Goal: Feedback & Contribution: Leave review/rating

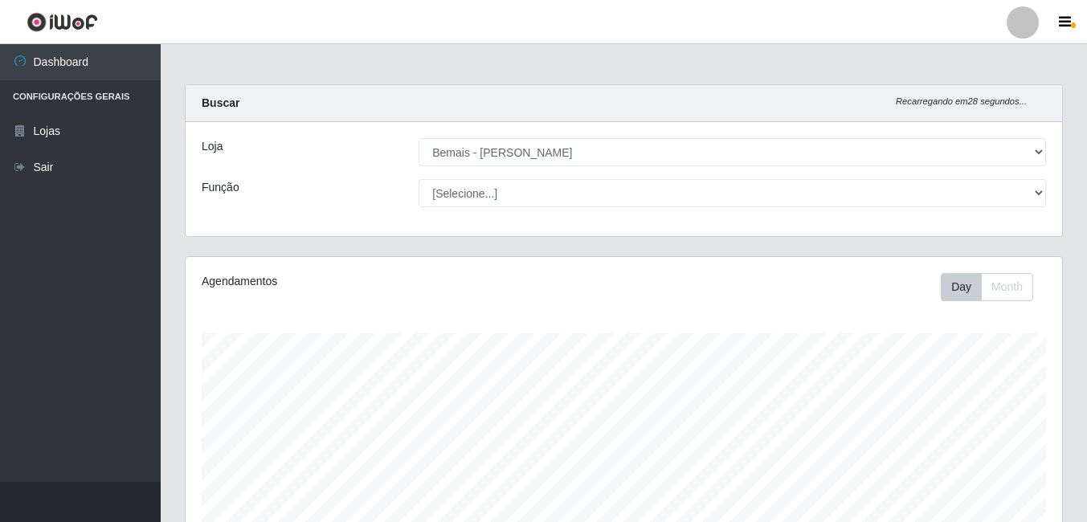
select select "230"
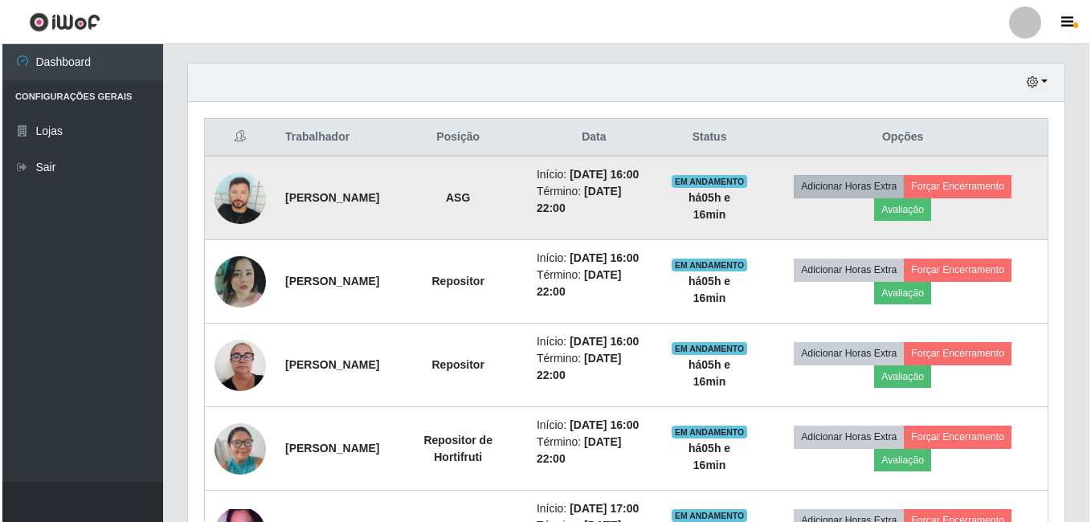
scroll to position [520, 0]
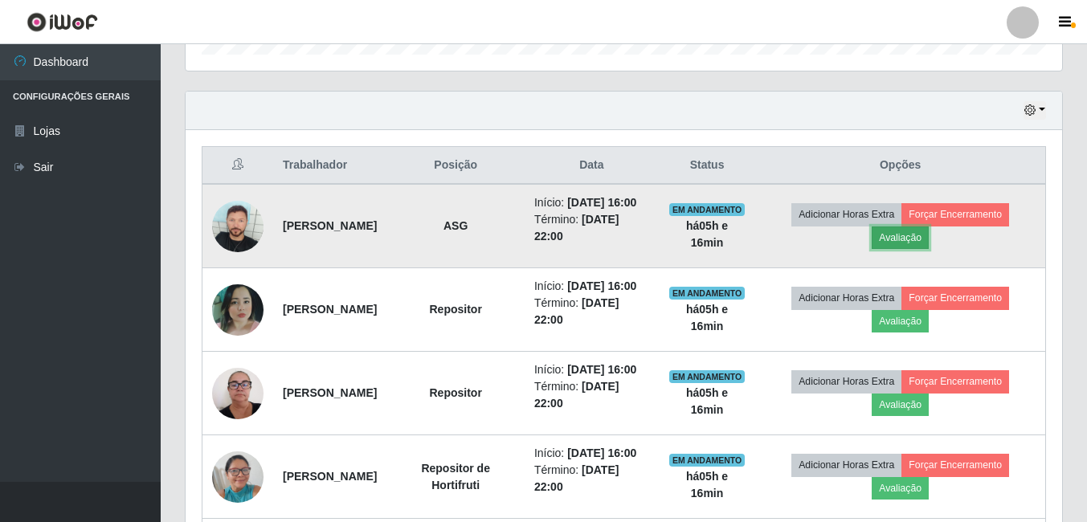
click at [918, 249] on button "Avaliação" at bounding box center [900, 238] width 57 height 22
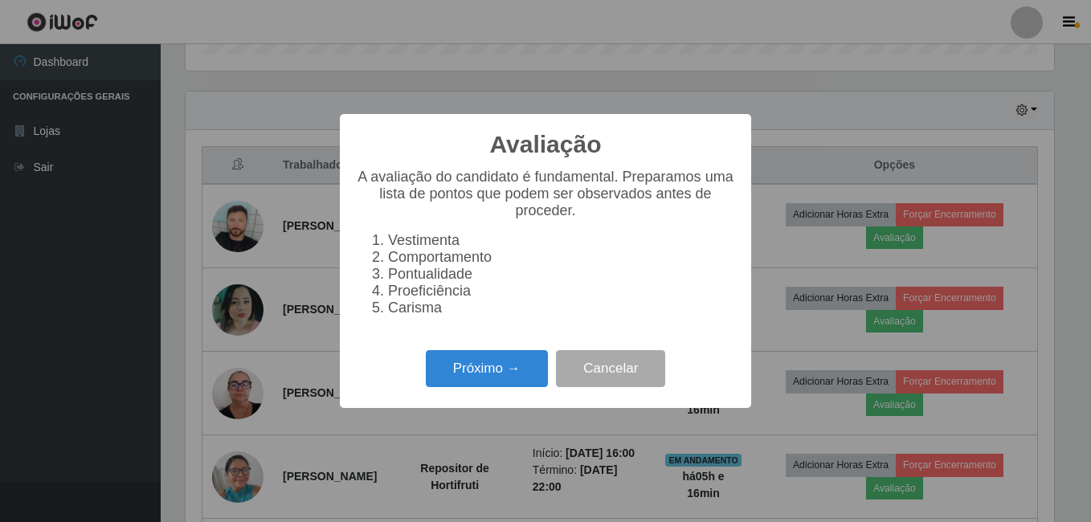
scroll to position [333, 869]
click at [486, 374] on button "Próximo →" at bounding box center [487, 369] width 122 height 38
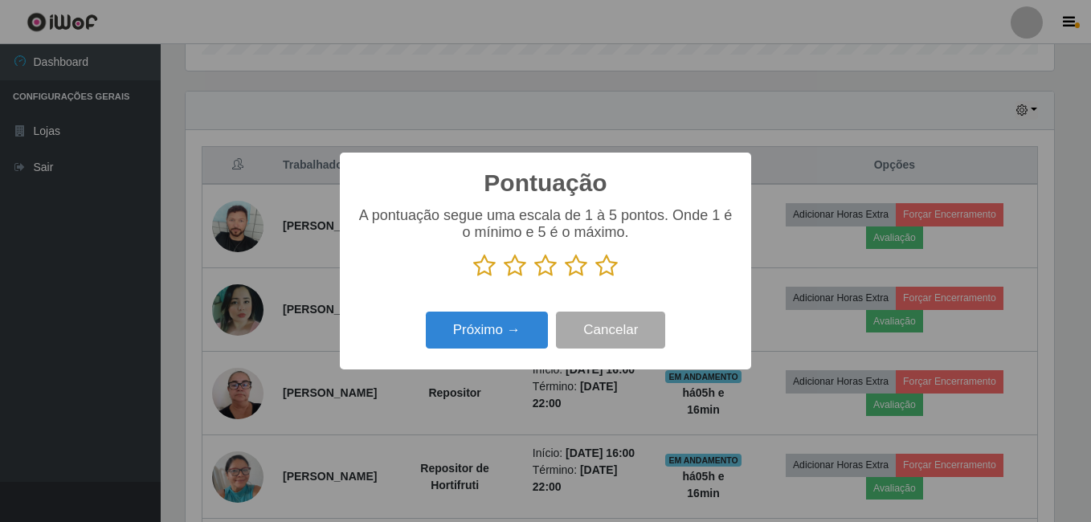
scroll to position [803155, 802619]
click at [609, 268] on icon at bounding box center [606, 266] width 22 height 24
click at [595, 278] on input "radio" at bounding box center [595, 278] width 0 height 0
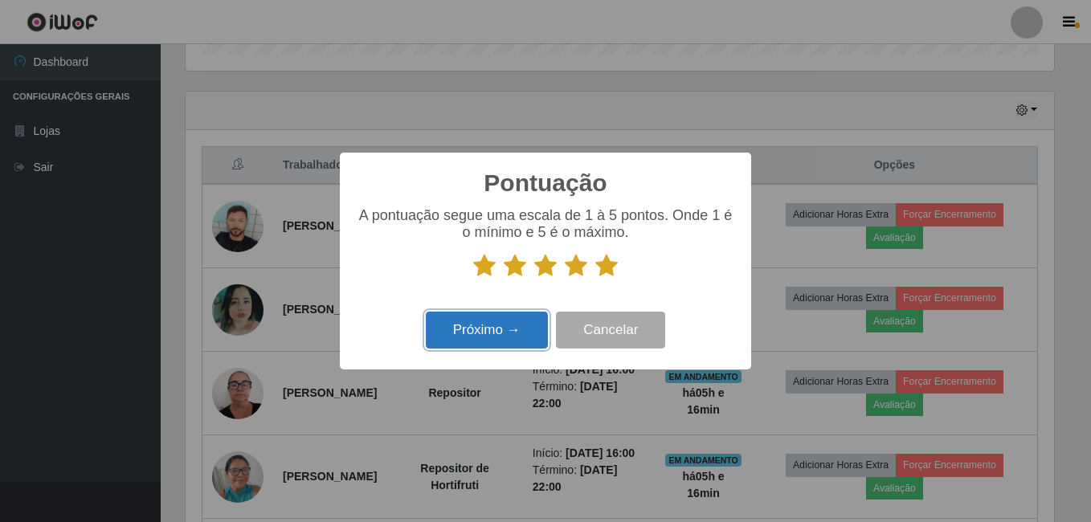
click at [532, 321] on button "Próximo →" at bounding box center [487, 331] width 122 height 38
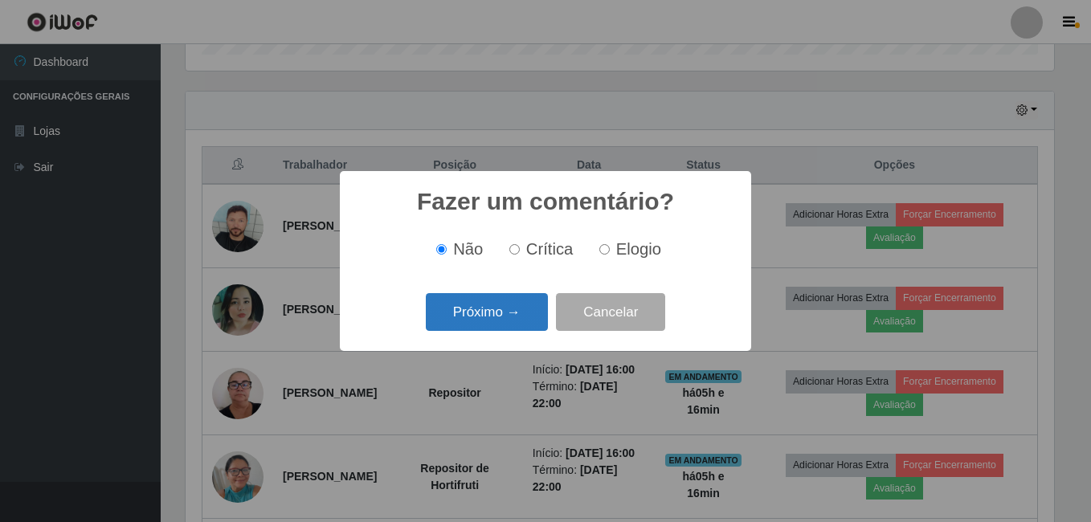
click at [529, 322] on button "Próximo →" at bounding box center [487, 312] width 122 height 38
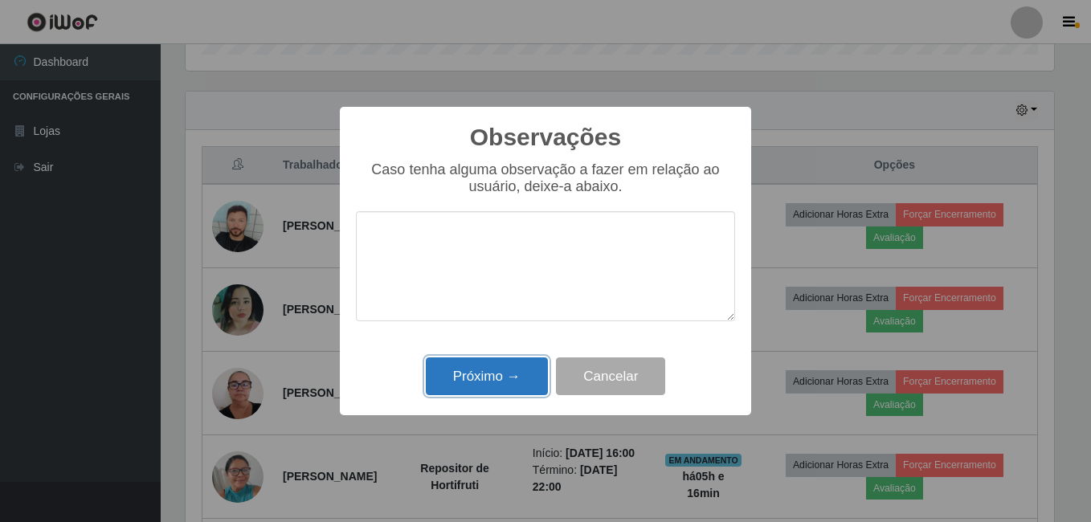
click at [513, 368] on button "Próximo →" at bounding box center [487, 377] width 122 height 38
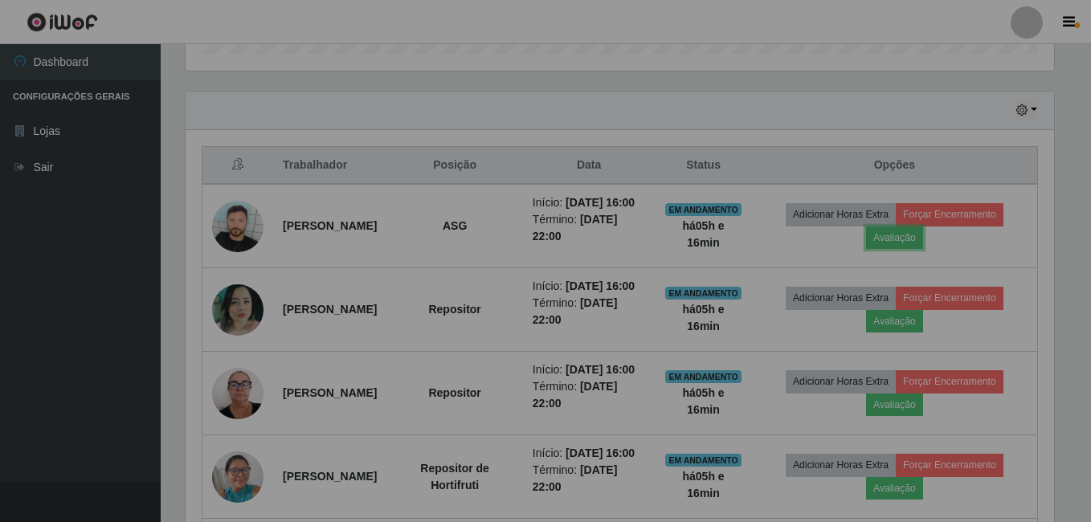
scroll to position [333, 877]
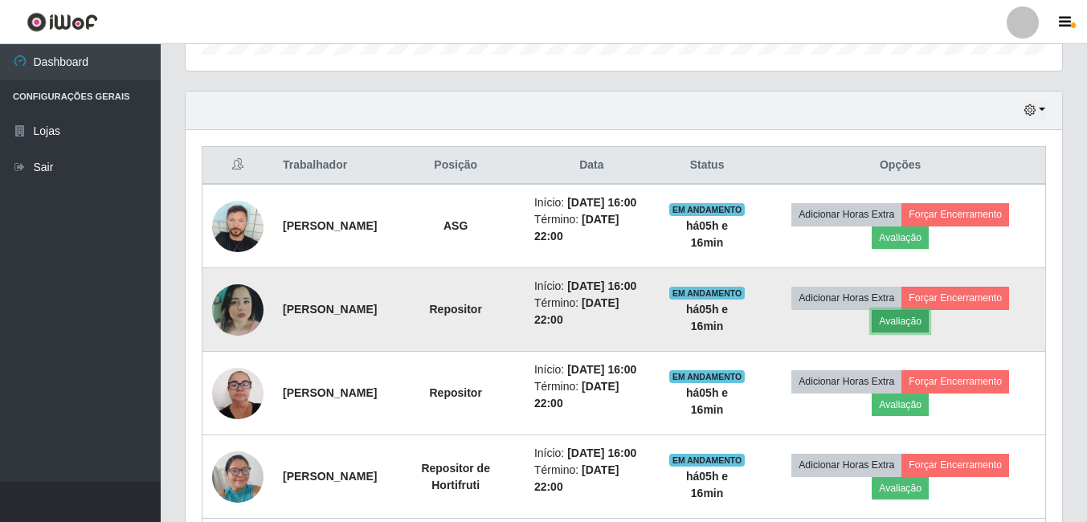
click at [913, 333] on button "Avaliação" at bounding box center [900, 321] width 57 height 22
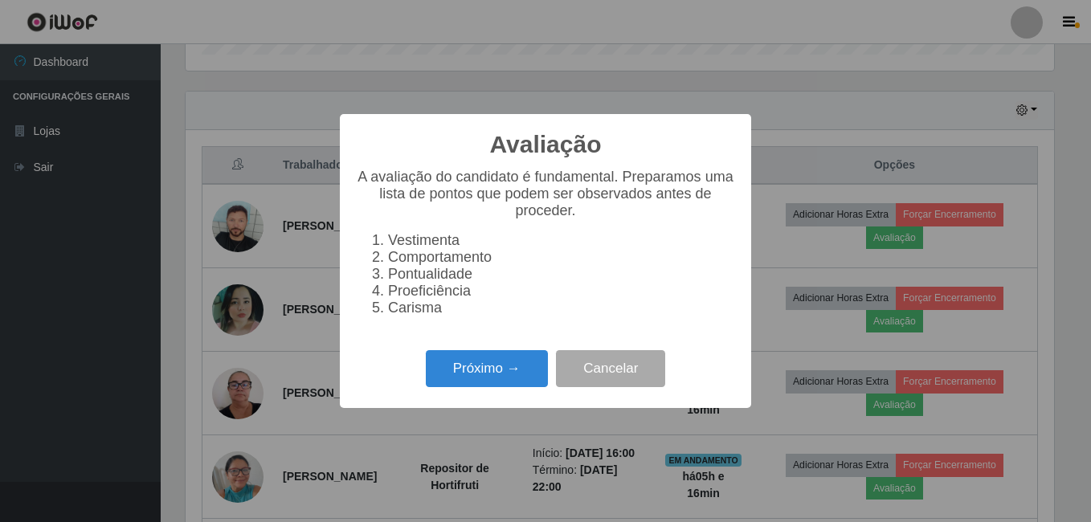
scroll to position [333, 869]
click at [491, 366] on button "Próximo →" at bounding box center [487, 369] width 122 height 38
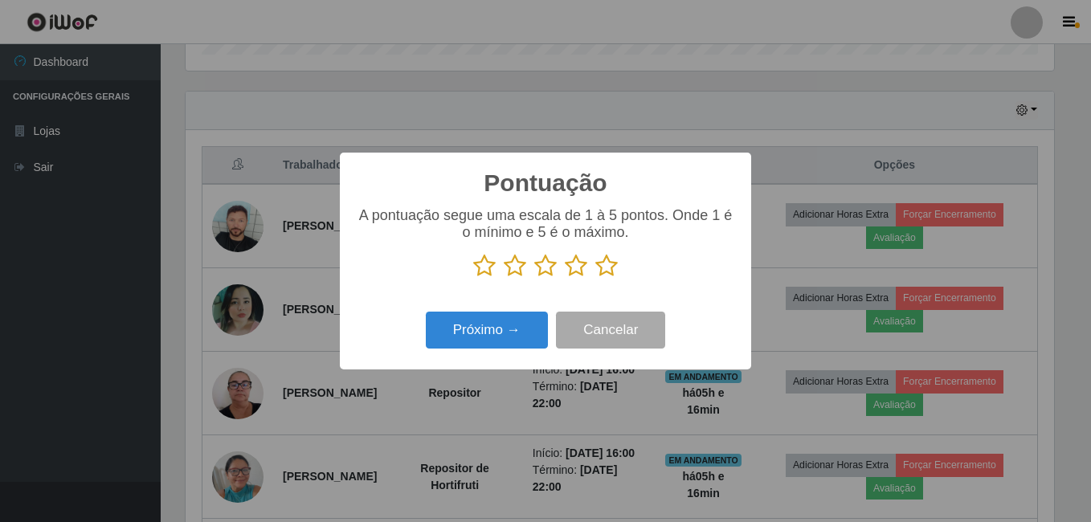
scroll to position [803155, 802619]
click at [612, 271] on icon at bounding box center [606, 266] width 22 height 24
click at [595, 278] on input "radio" at bounding box center [595, 278] width 0 height 0
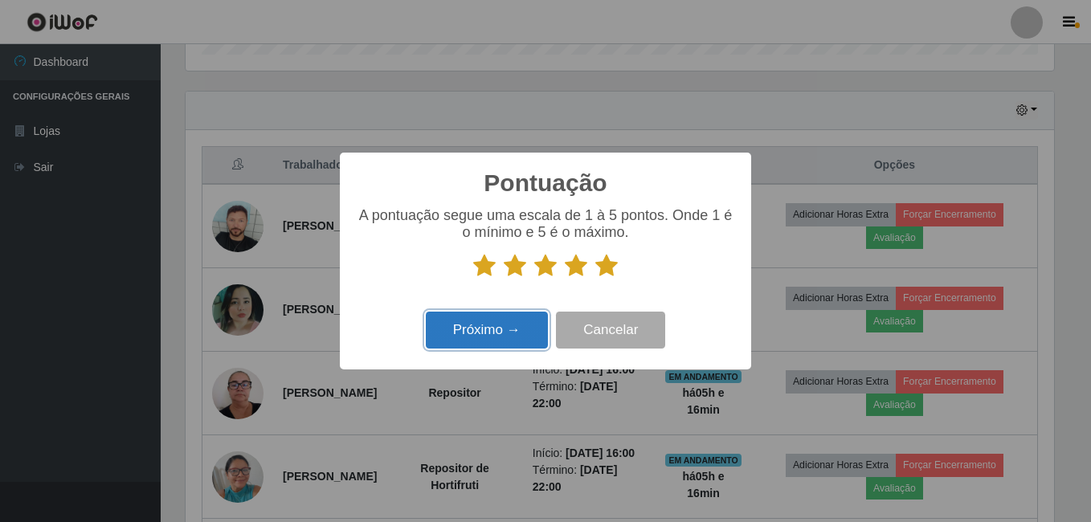
click at [504, 334] on button "Próximo →" at bounding box center [487, 331] width 122 height 38
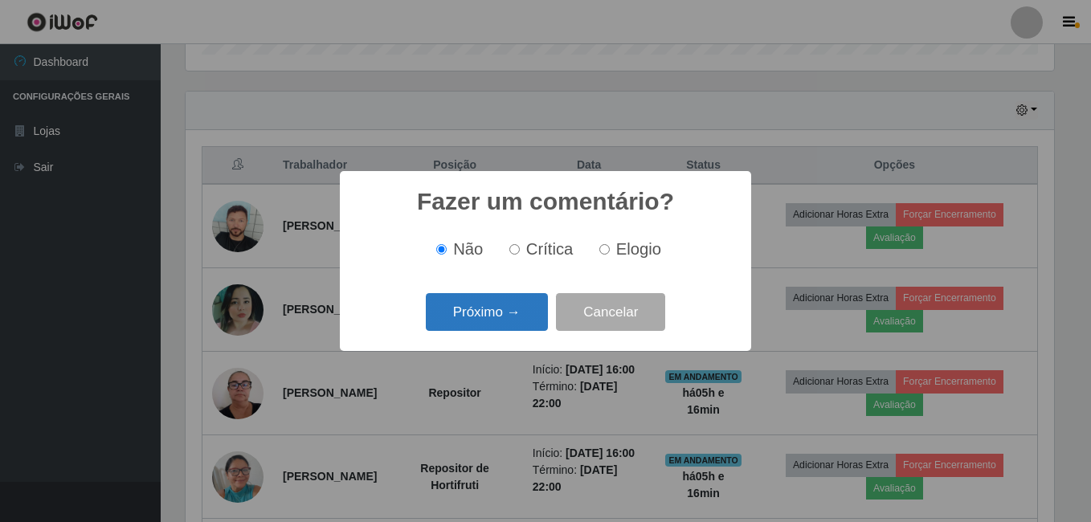
click at [501, 320] on button "Próximo →" at bounding box center [487, 312] width 122 height 38
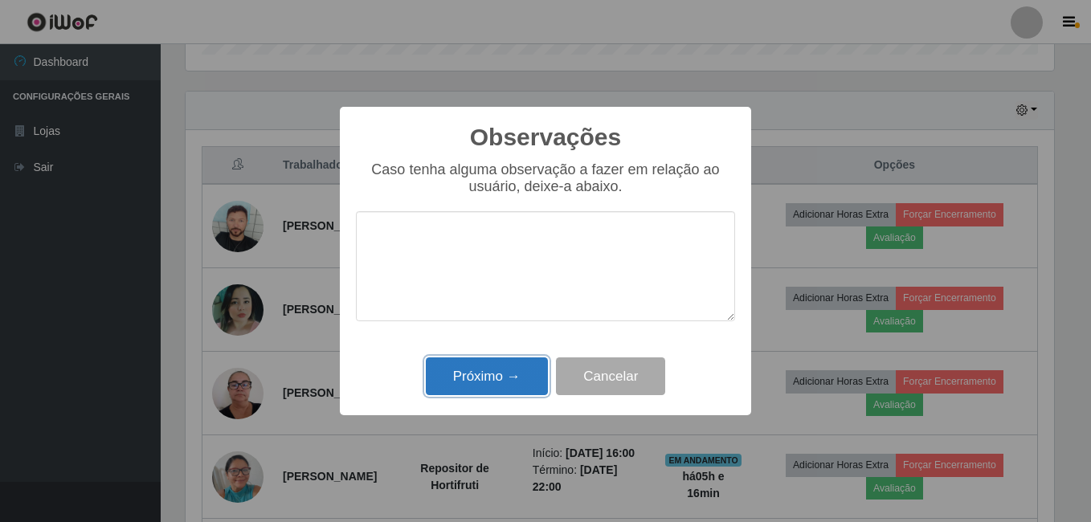
click at [501, 379] on button "Próximo →" at bounding box center [487, 377] width 122 height 38
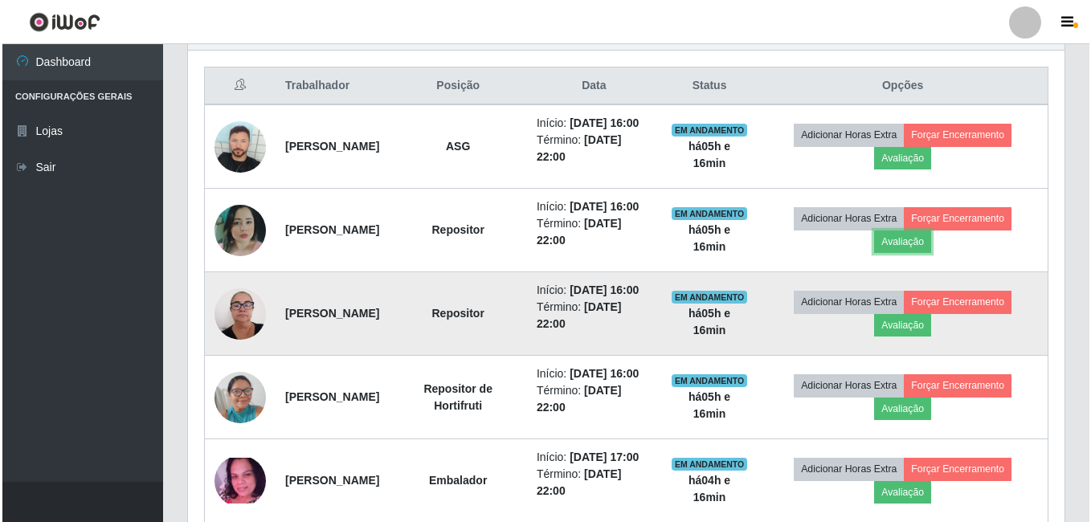
scroll to position [600, 0]
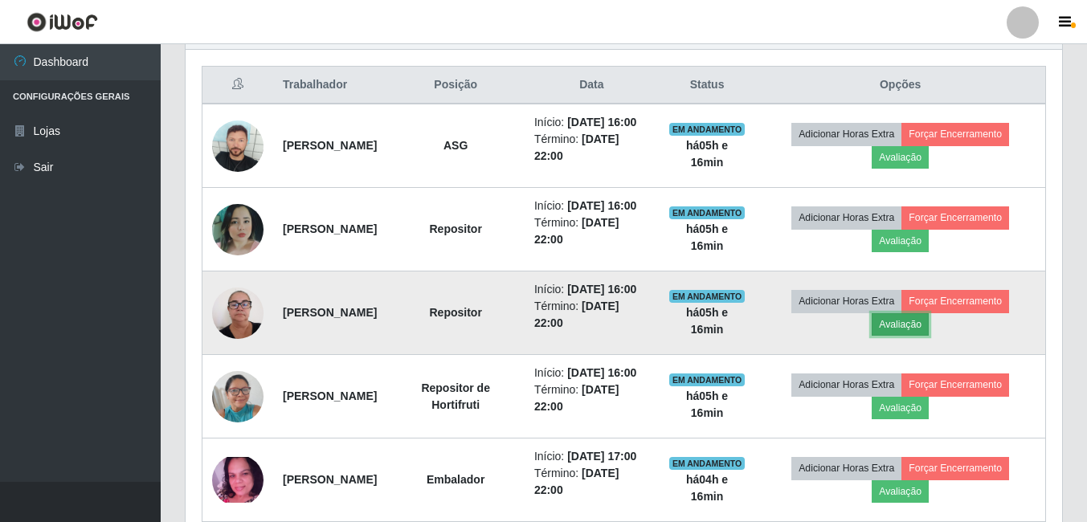
click at [908, 336] on button "Avaliação" at bounding box center [900, 324] width 57 height 22
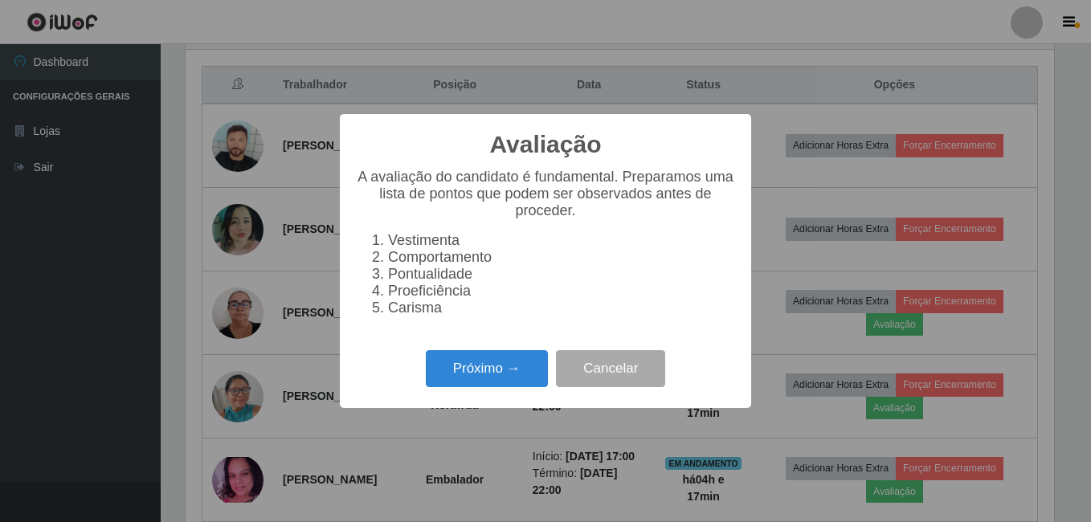
scroll to position [333, 869]
click at [517, 387] on button "Próximo →" at bounding box center [487, 369] width 122 height 38
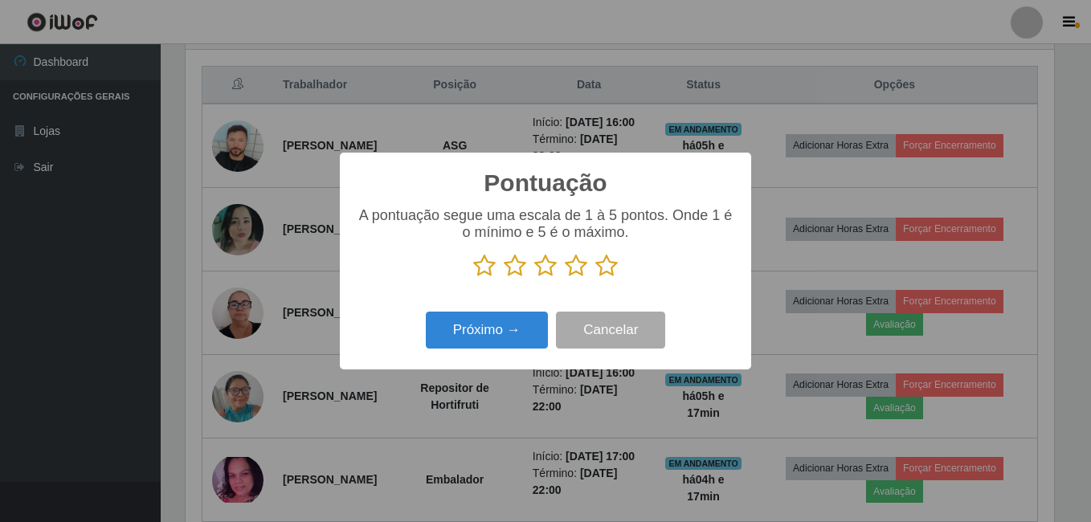
scroll to position [803155, 802619]
click at [604, 269] on icon at bounding box center [606, 266] width 22 height 24
click at [595, 278] on input "radio" at bounding box center [595, 278] width 0 height 0
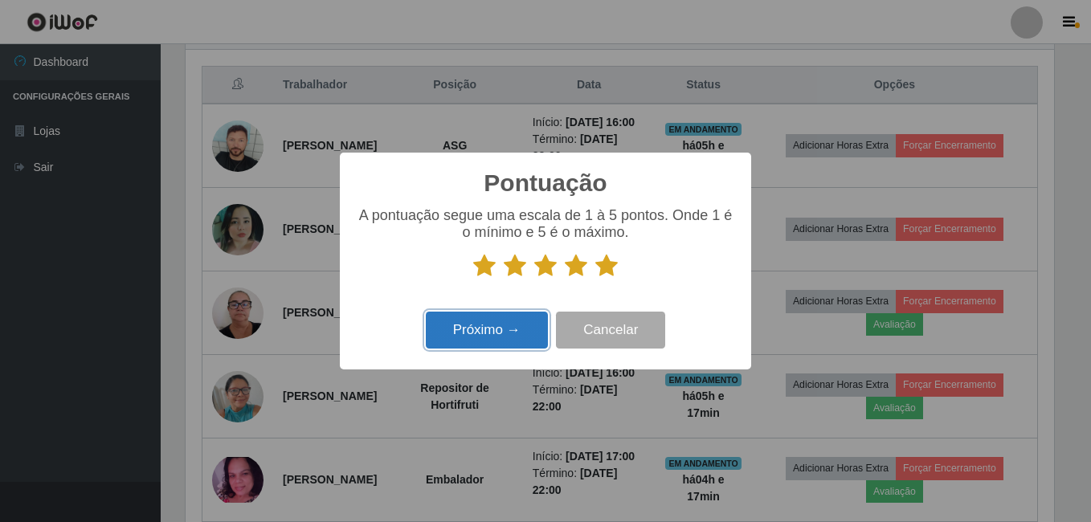
click at [501, 330] on button "Próximo →" at bounding box center [487, 331] width 122 height 38
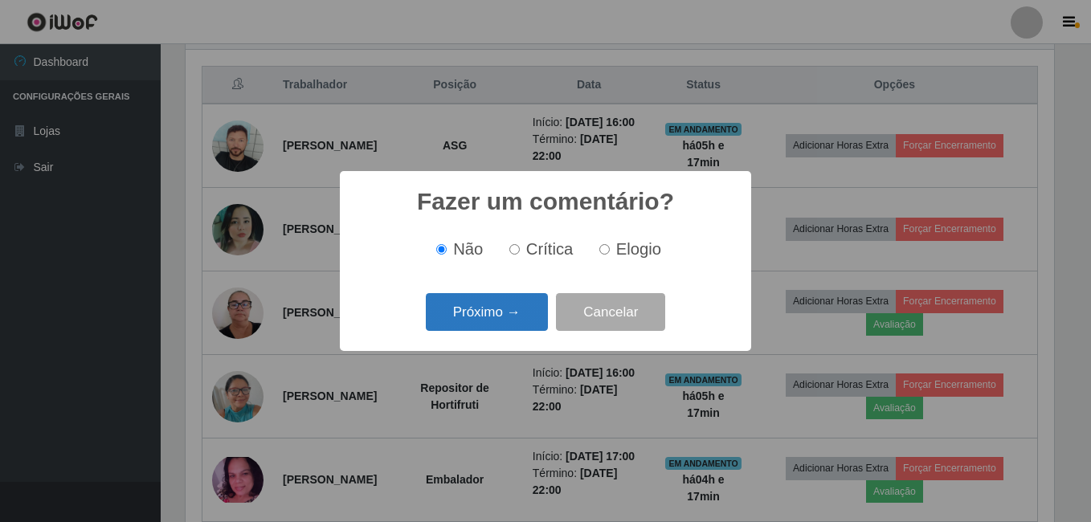
click at [501, 310] on button "Próximo →" at bounding box center [487, 312] width 122 height 38
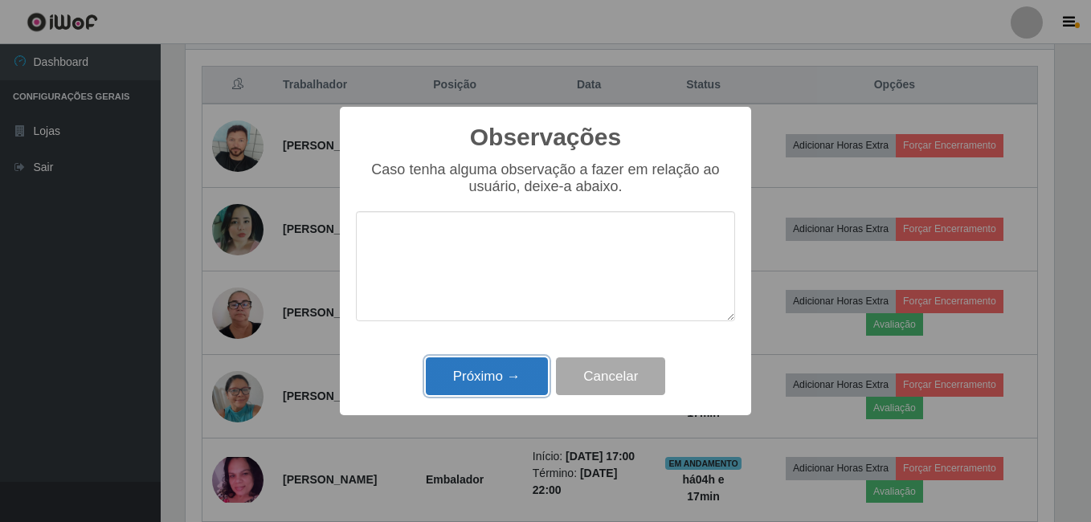
click at [500, 378] on button "Próximo →" at bounding box center [487, 377] width 122 height 38
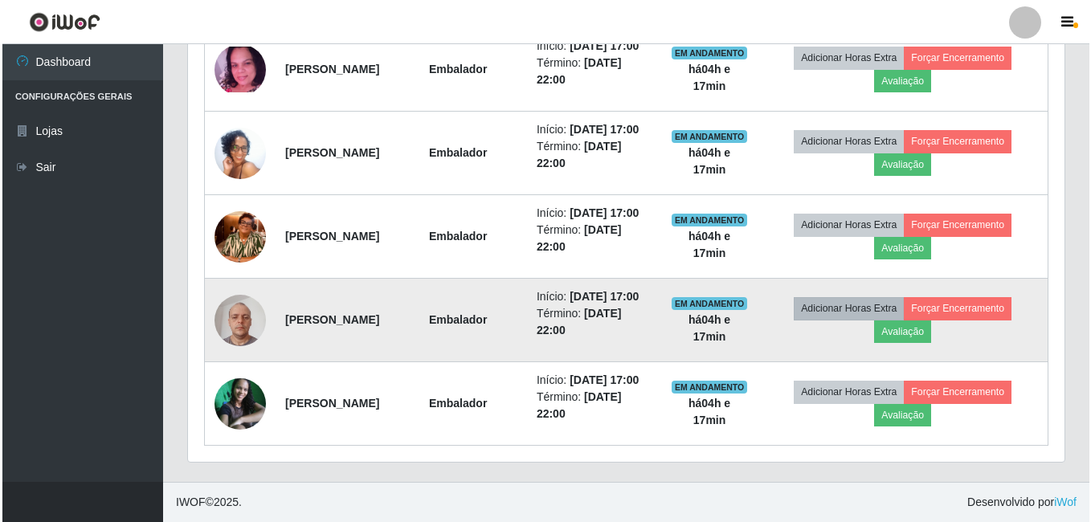
scroll to position [1163, 0]
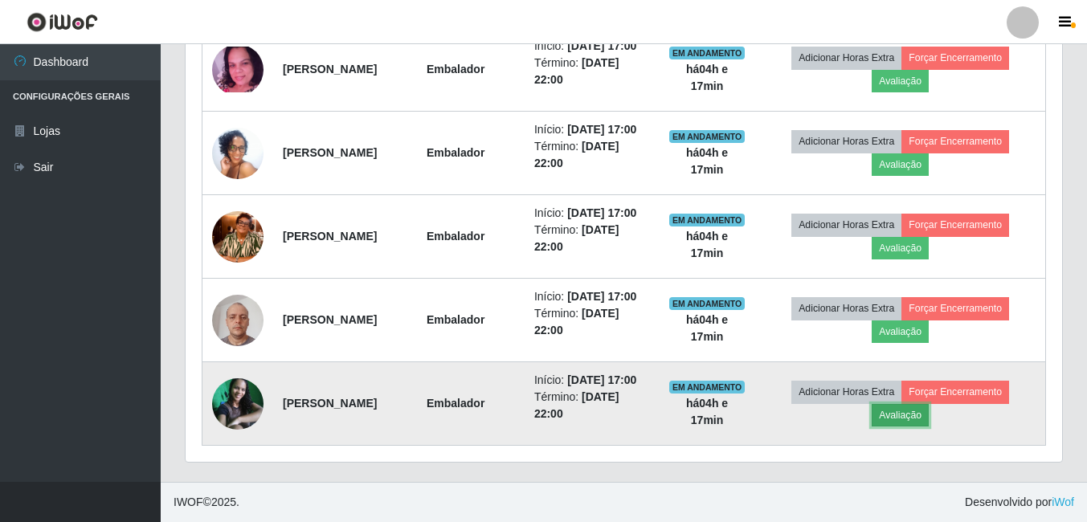
click at [917, 411] on button "Avaliação" at bounding box center [900, 415] width 57 height 22
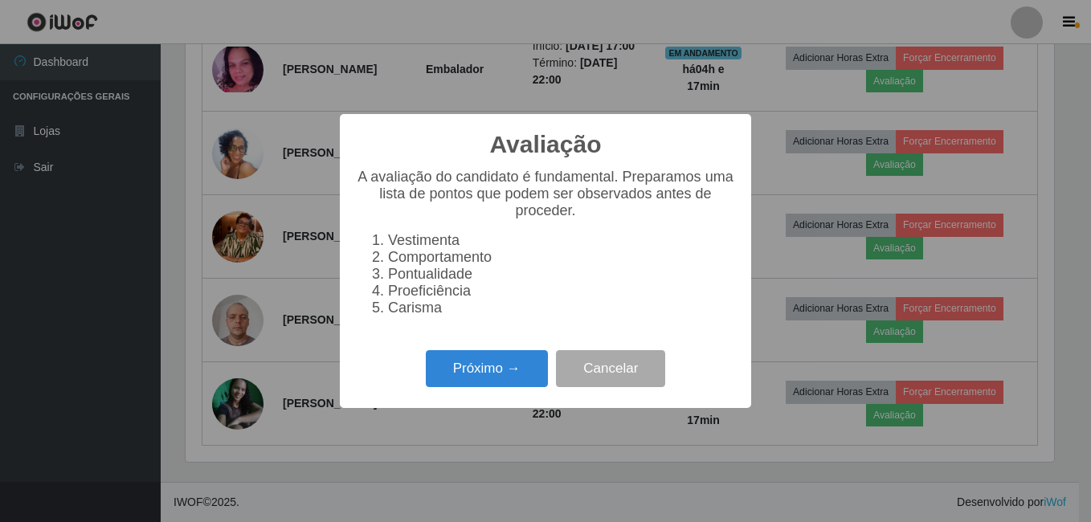
scroll to position [333, 869]
click at [515, 378] on button "Próximo →" at bounding box center [487, 369] width 122 height 38
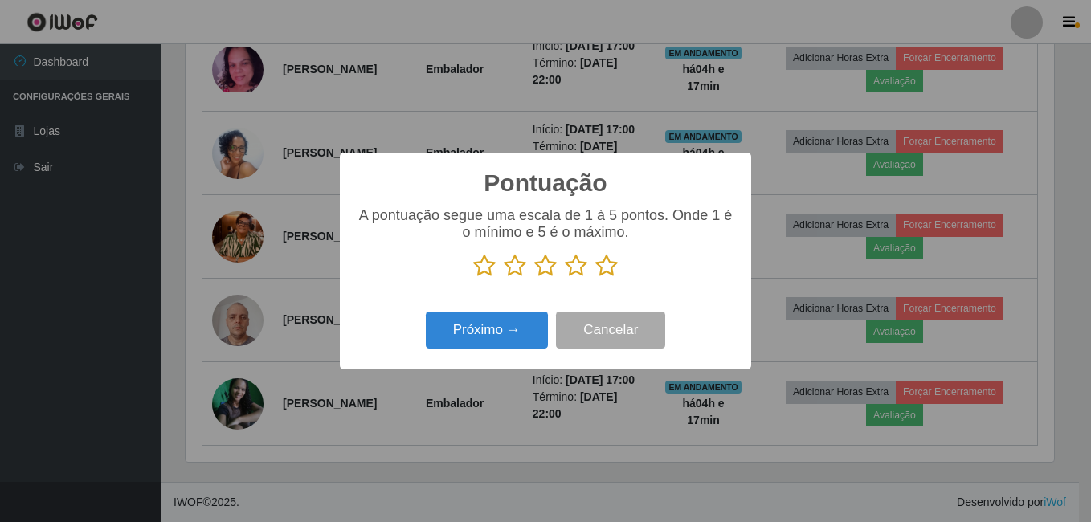
scroll to position [803155, 802619]
click at [607, 267] on icon at bounding box center [606, 266] width 22 height 24
click at [595, 278] on input "radio" at bounding box center [595, 278] width 0 height 0
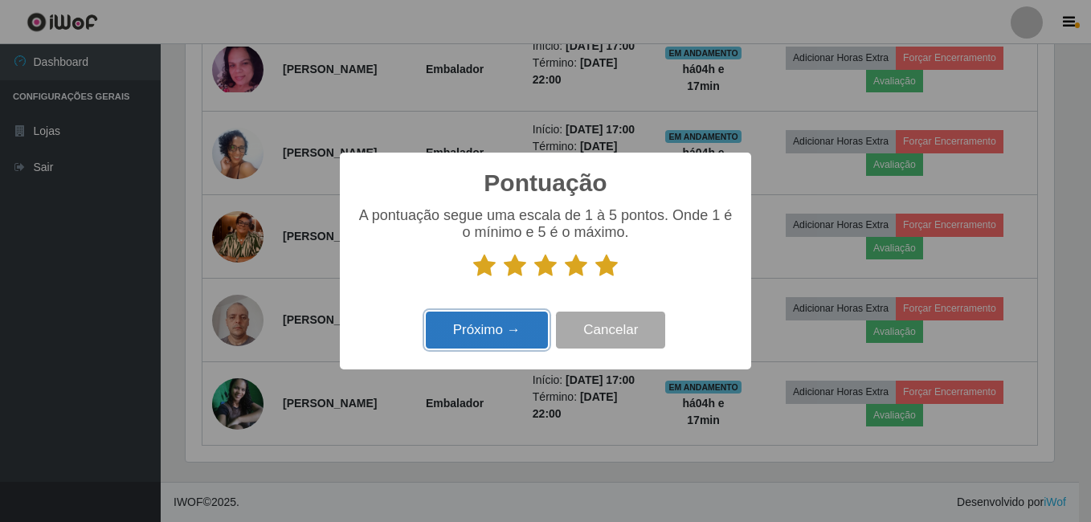
click at [515, 323] on button "Próximo →" at bounding box center [487, 331] width 122 height 38
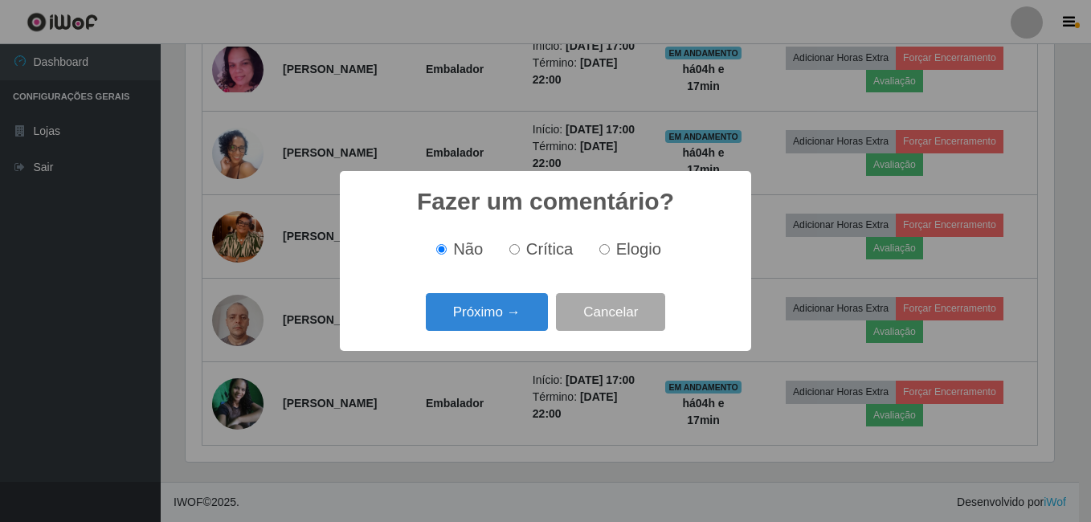
click at [515, 323] on button "Próximo →" at bounding box center [487, 312] width 122 height 38
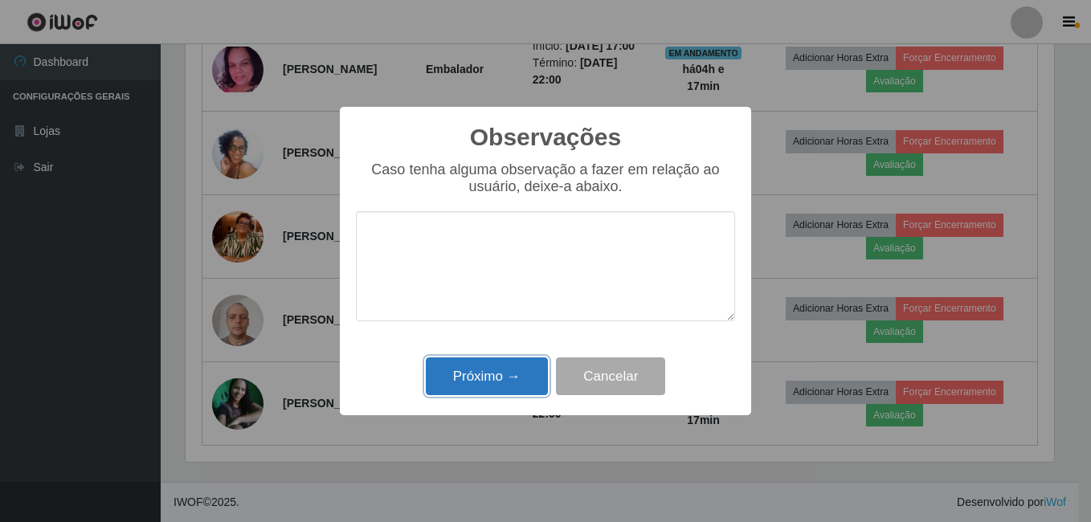
click at [485, 376] on button "Próximo →" at bounding box center [487, 377] width 122 height 38
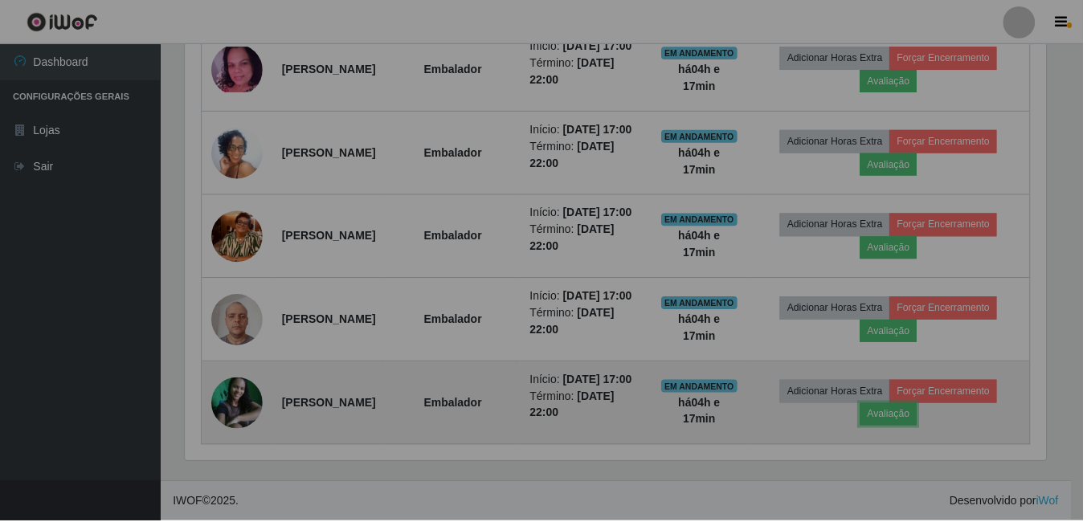
scroll to position [333, 877]
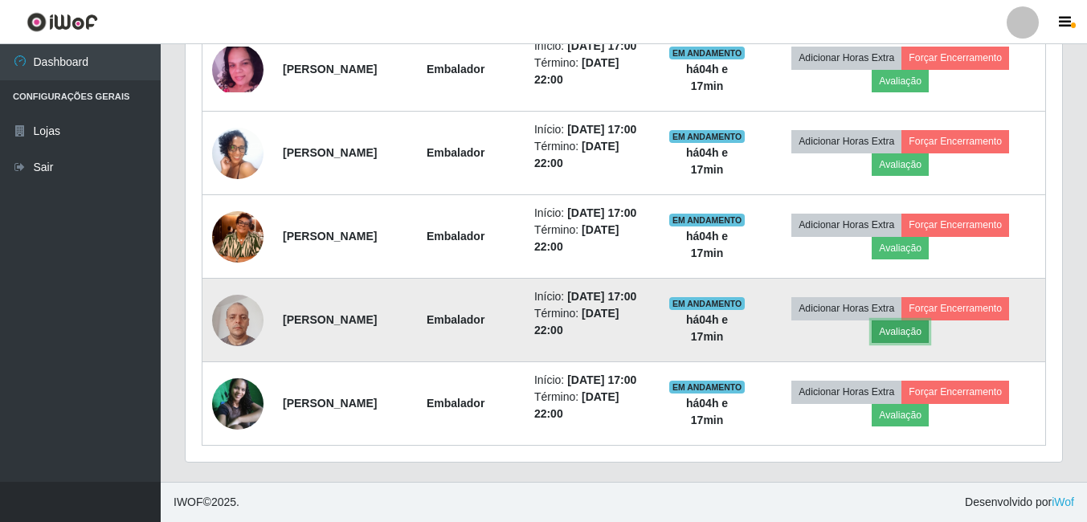
click at [915, 321] on button "Avaliação" at bounding box center [900, 332] width 57 height 22
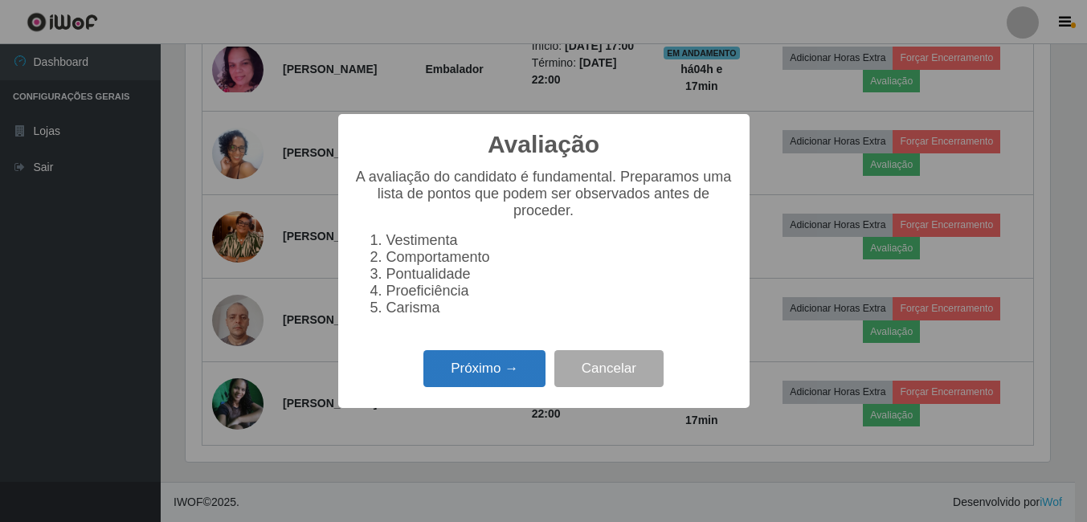
scroll to position [0, 0]
click at [511, 374] on button "Próximo →" at bounding box center [487, 369] width 122 height 38
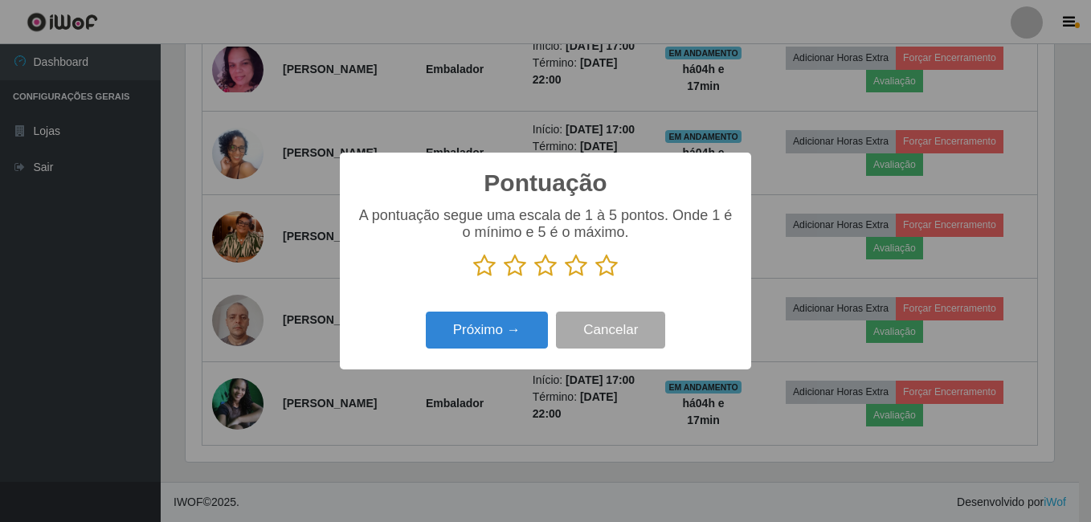
click at [608, 267] on icon at bounding box center [606, 266] width 22 height 24
click at [595, 278] on input "radio" at bounding box center [595, 278] width 0 height 0
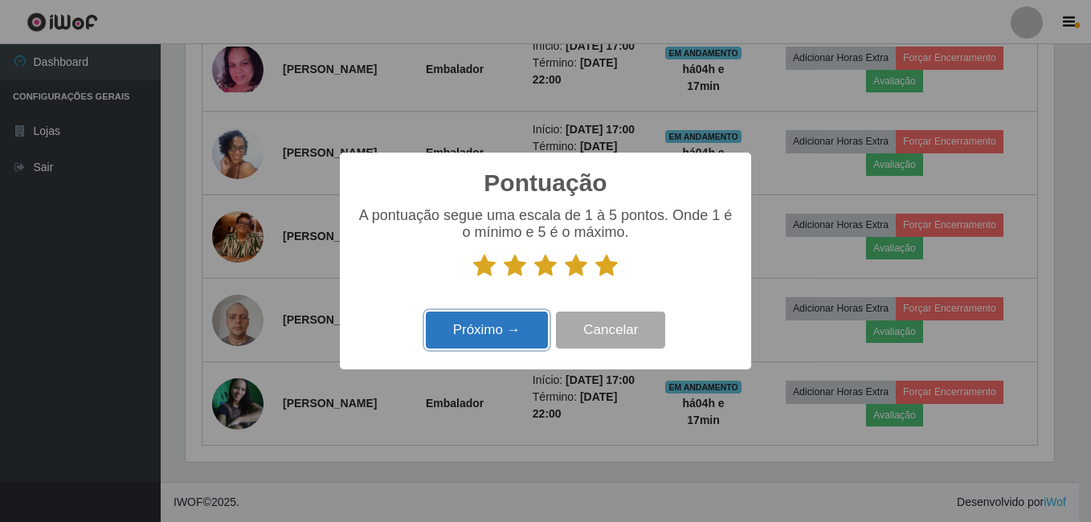
click at [505, 327] on button "Próximo →" at bounding box center [487, 331] width 122 height 38
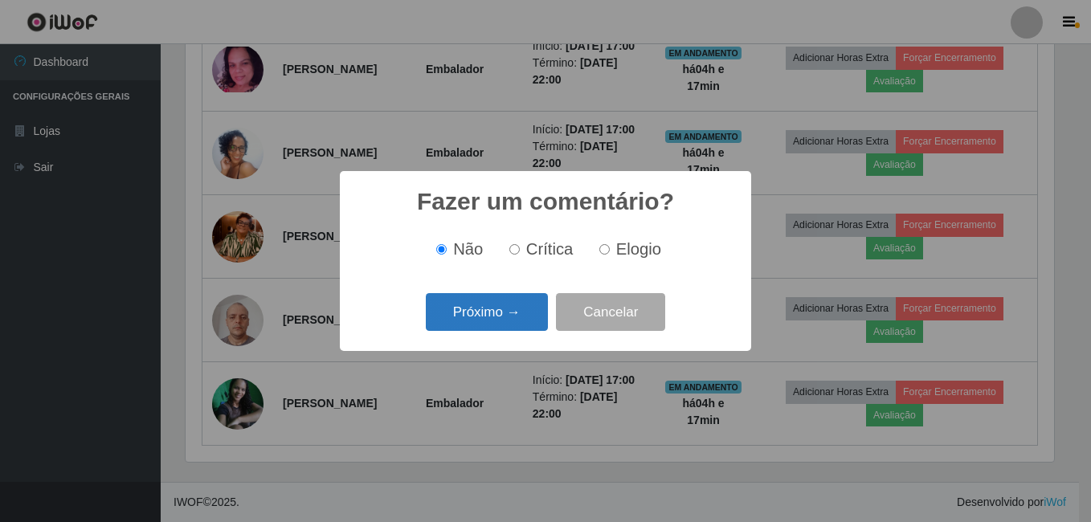
click at [501, 317] on button "Próximo →" at bounding box center [487, 312] width 122 height 38
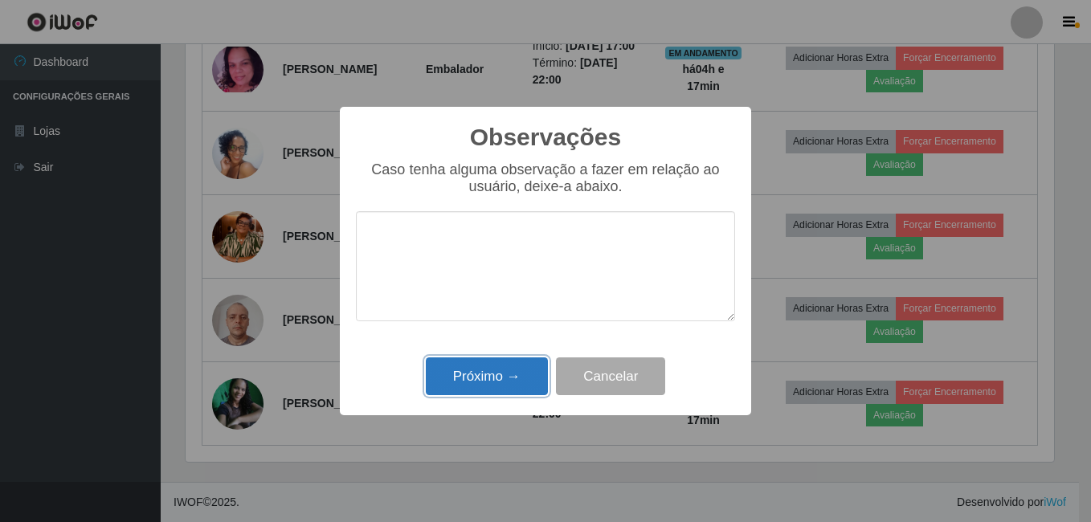
click at [494, 376] on button "Próximo →" at bounding box center [487, 377] width 122 height 38
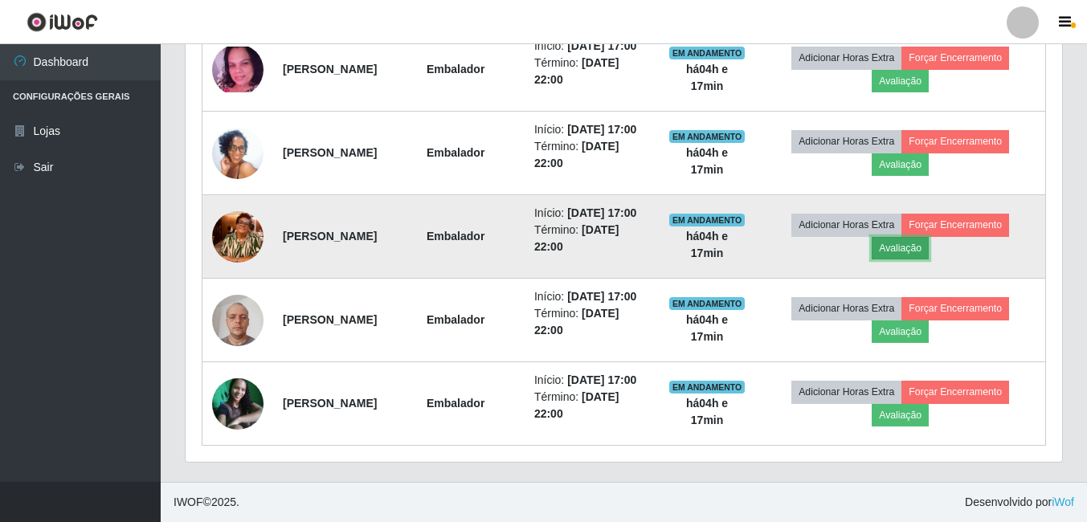
click at [929, 237] on button "Avaliação" at bounding box center [900, 248] width 57 height 22
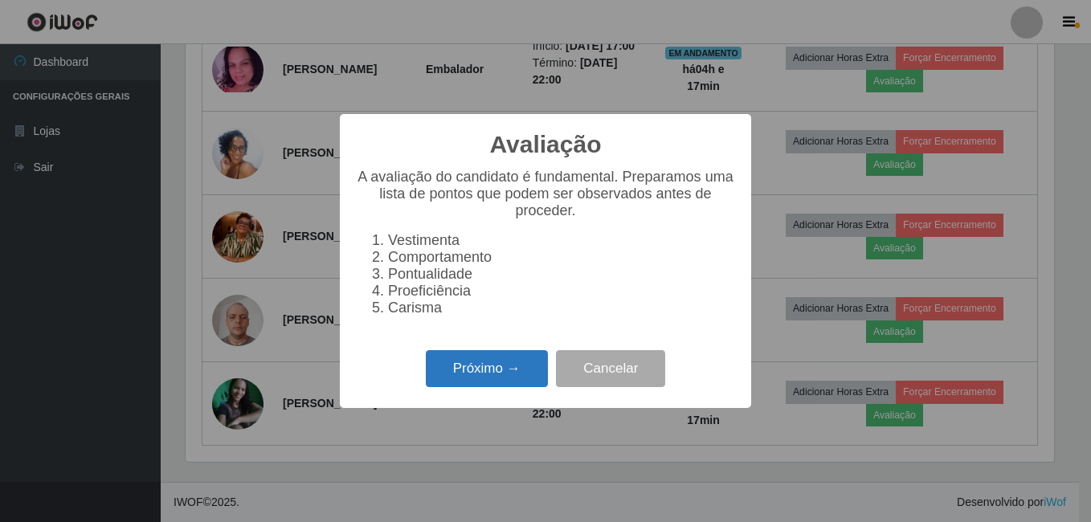
click at [492, 366] on button "Próximo →" at bounding box center [487, 369] width 122 height 38
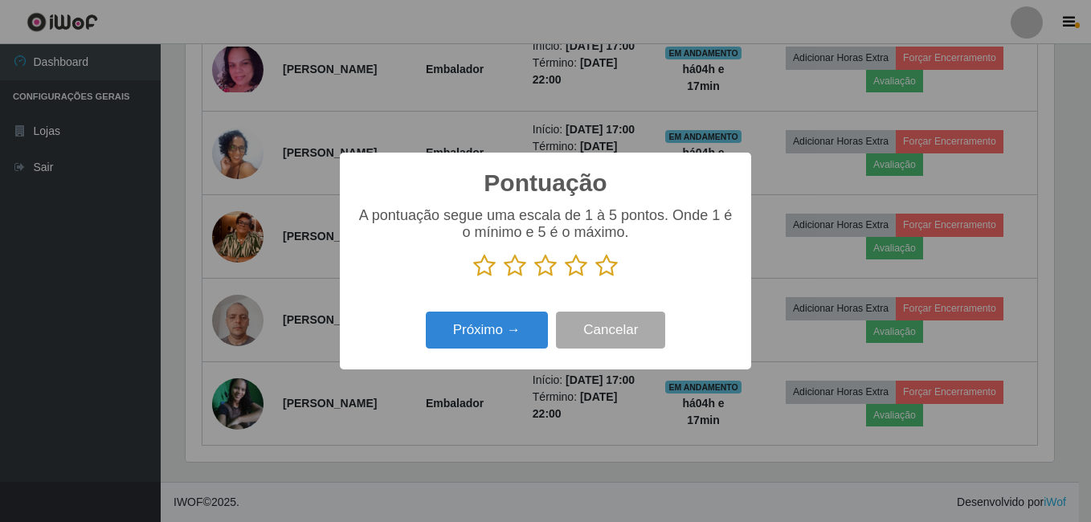
click at [605, 268] on icon at bounding box center [606, 266] width 22 height 24
click at [595, 278] on input "radio" at bounding box center [595, 278] width 0 height 0
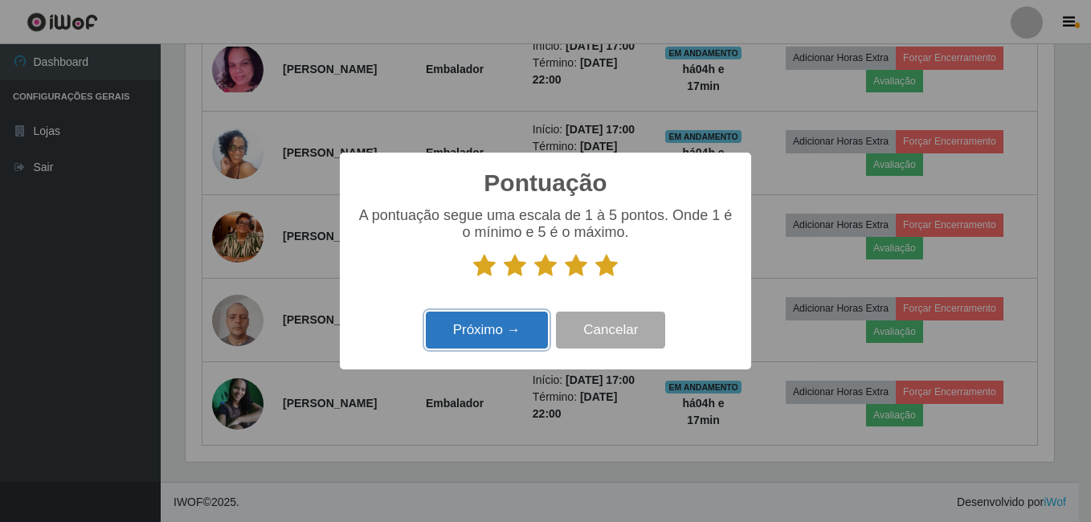
click at [516, 327] on button "Próximo →" at bounding box center [487, 331] width 122 height 38
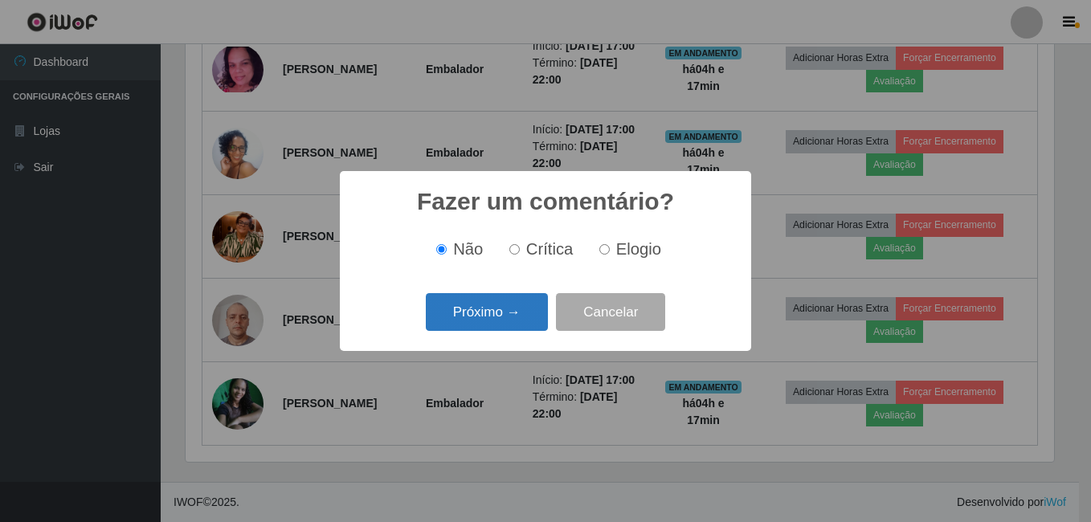
click at [513, 314] on button "Próximo →" at bounding box center [487, 312] width 122 height 38
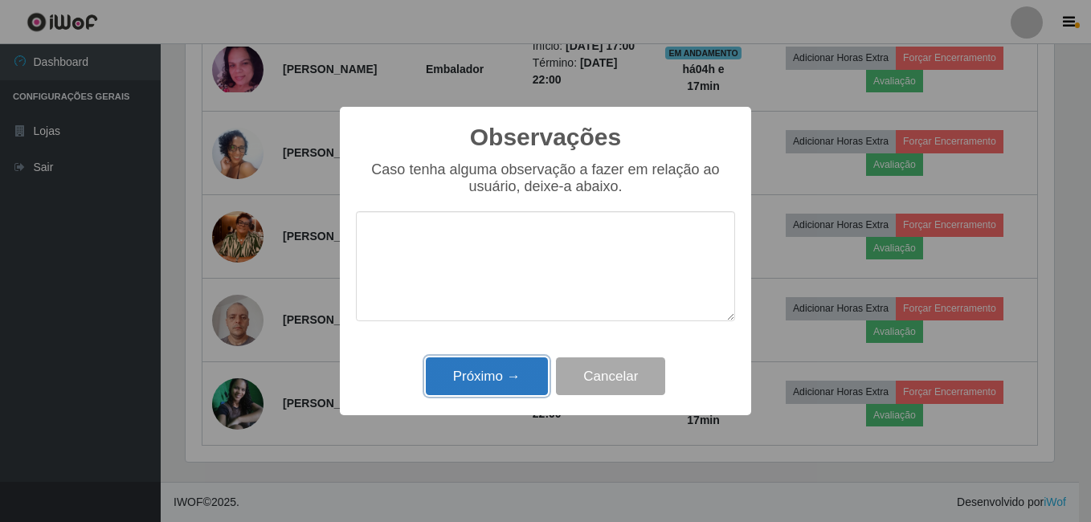
click at [491, 373] on button "Próximo →" at bounding box center [487, 377] width 122 height 38
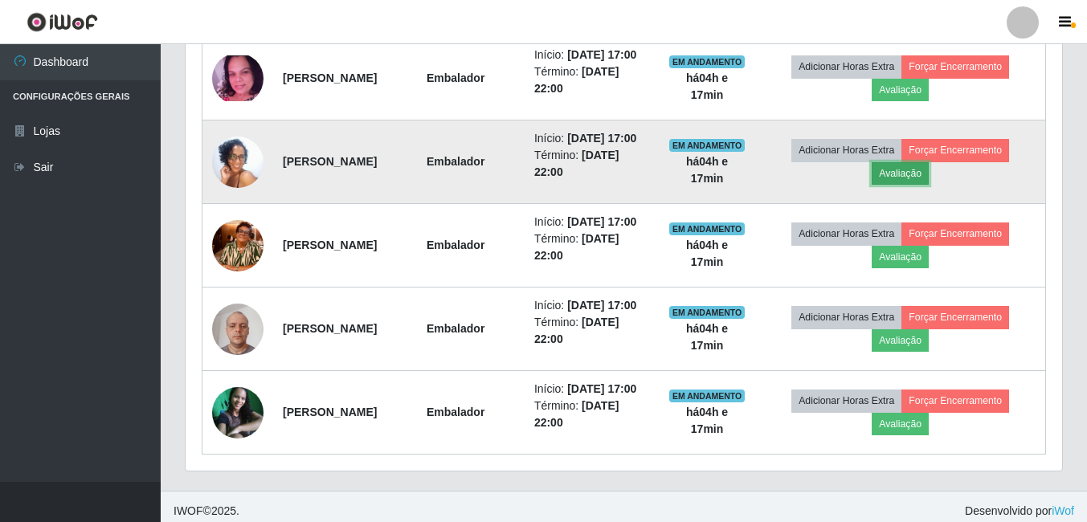
click at [920, 185] on button "Avaliação" at bounding box center [900, 173] width 57 height 22
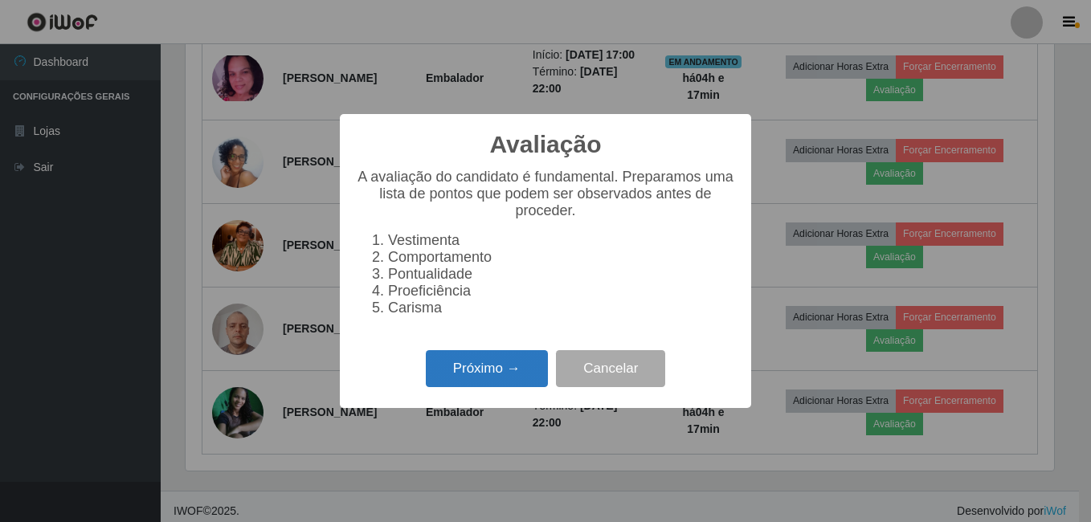
click at [497, 362] on button "Próximo →" at bounding box center [487, 369] width 122 height 38
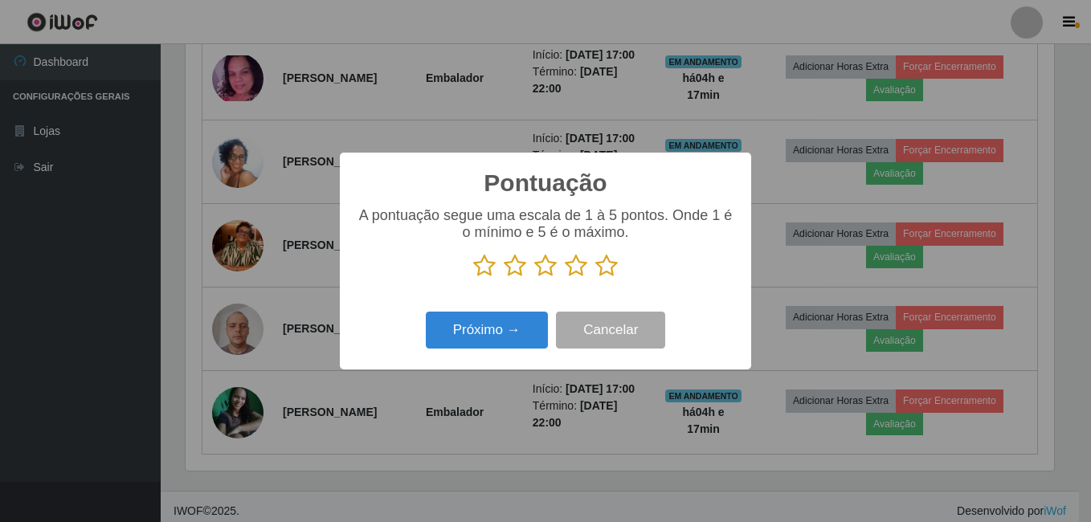
click at [603, 270] on icon at bounding box center [606, 266] width 22 height 24
click at [595, 278] on input "radio" at bounding box center [595, 278] width 0 height 0
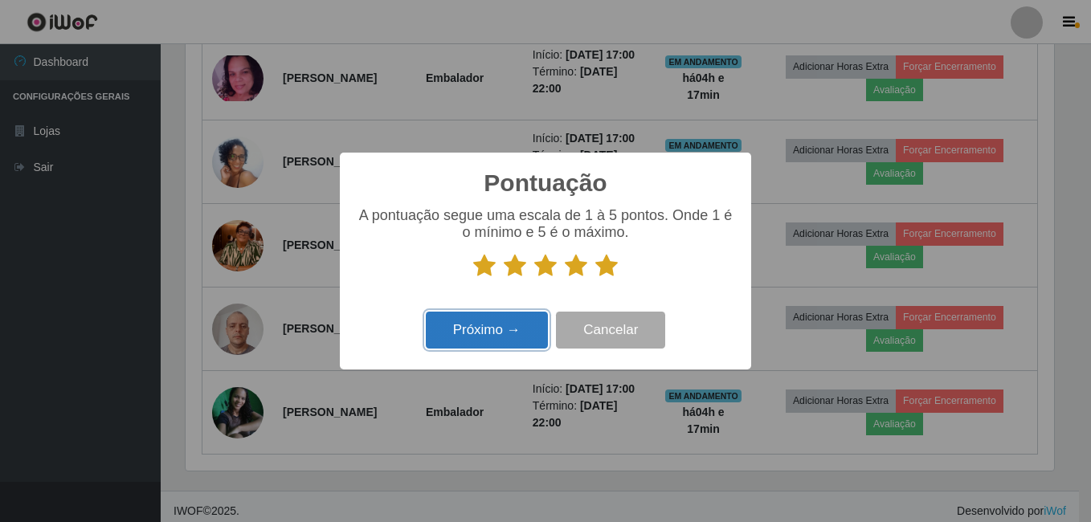
click at [515, 339] on button "Próximo →" at bounding box center [487, 331] width 122 height 38
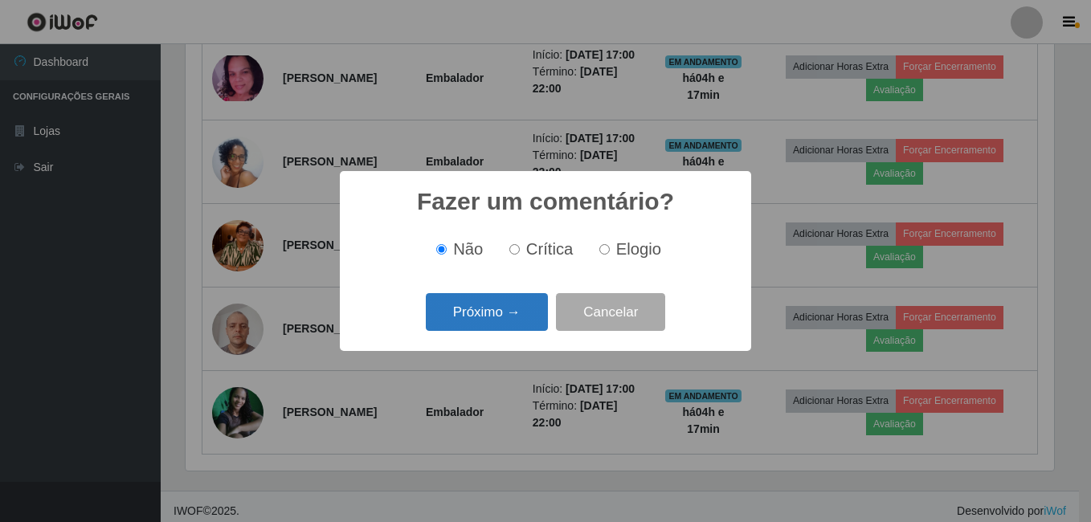
click at [520, 309] on button "Próximo →" at bounding box center [487, 312] width 122 height 38
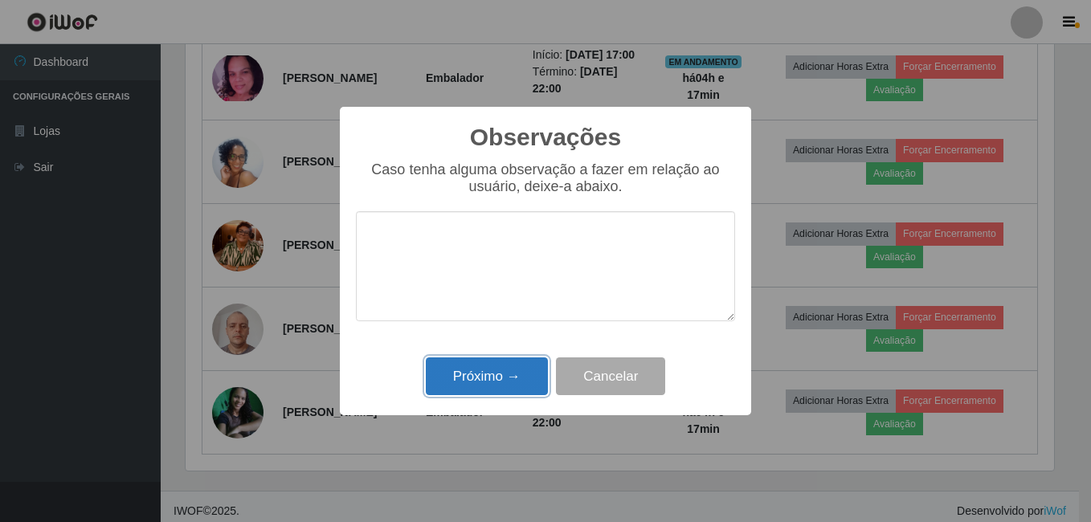
click at [497, 370] on button "Próximo →" at bounding box center [487, 377] width 122 height 38
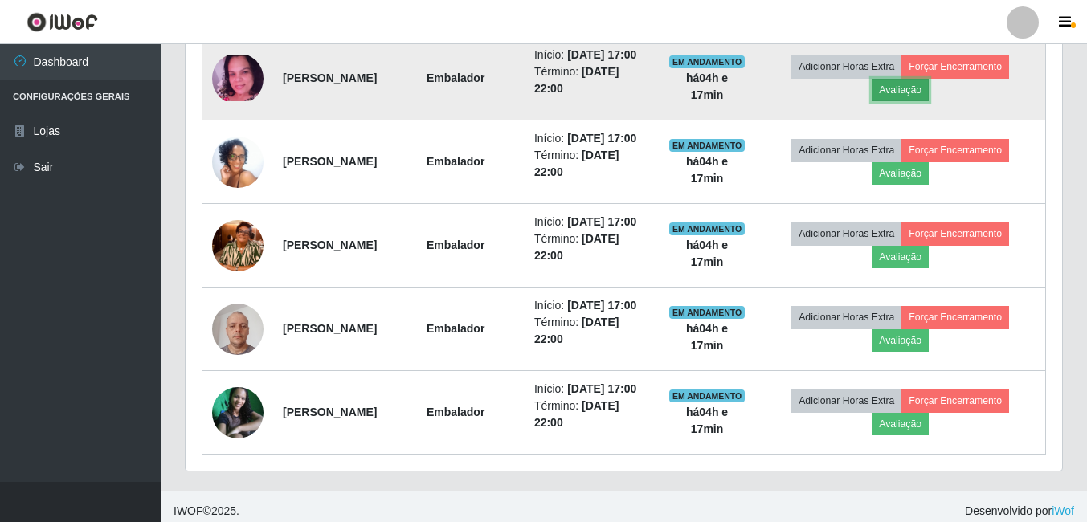
click at [921, 101] on button "Avaliação" at bounding box center [900, 90] width 57 height 22
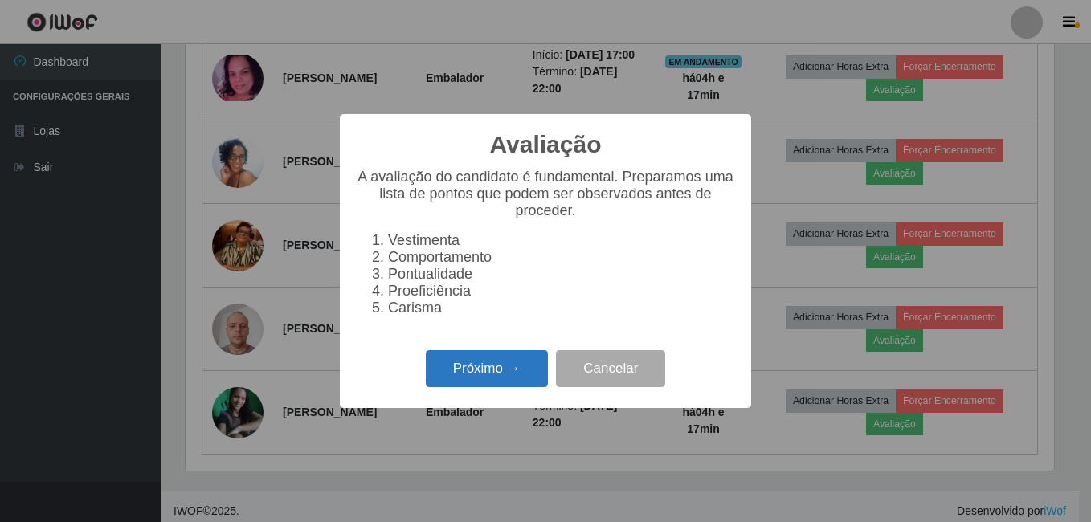
click at [454, 375] on button "Próximo →" at bounding box center [487, 369] width 122 height 38
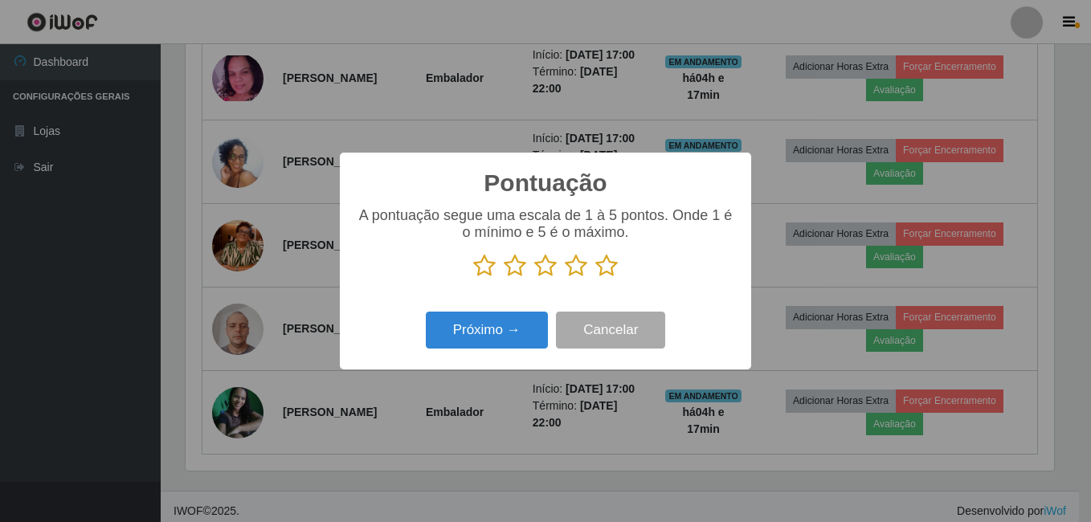
click at [608, 263] on icon at bounding box center [606, 266] width 22 height 24
click at [595, 278] on input "radio" at bounding box center [595, 278] width 0 height 0
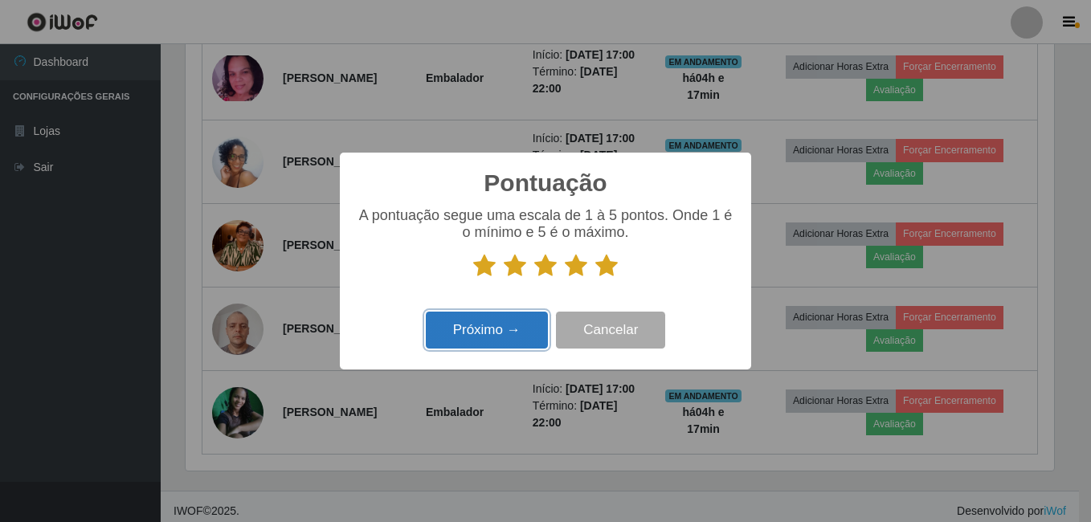
click at [513, 330] on button "Próximo →" at bounding box center [487, 331] width 122 height 38
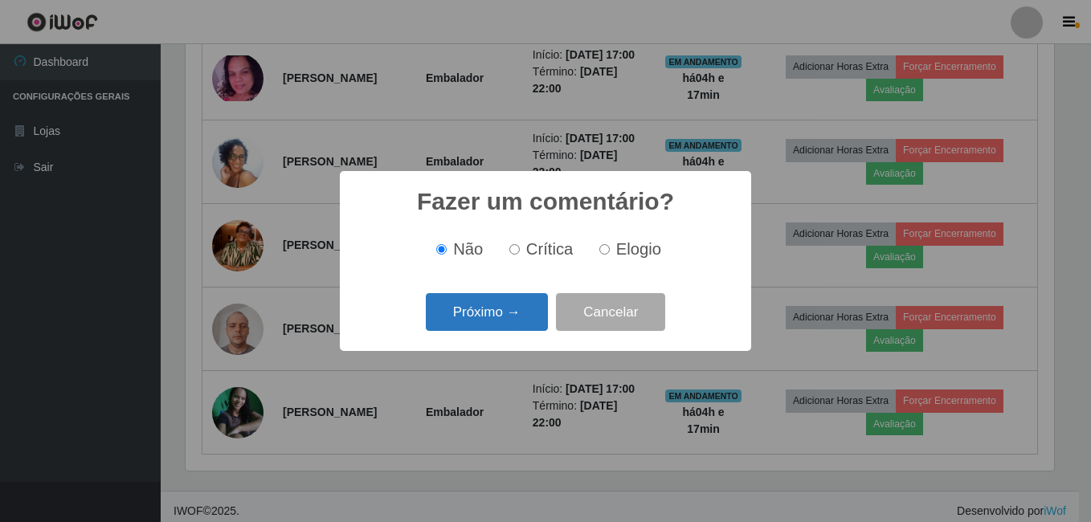
click at [512, 323] on button "Próximo →" at bounding box center [487, 312] width 122 height 38
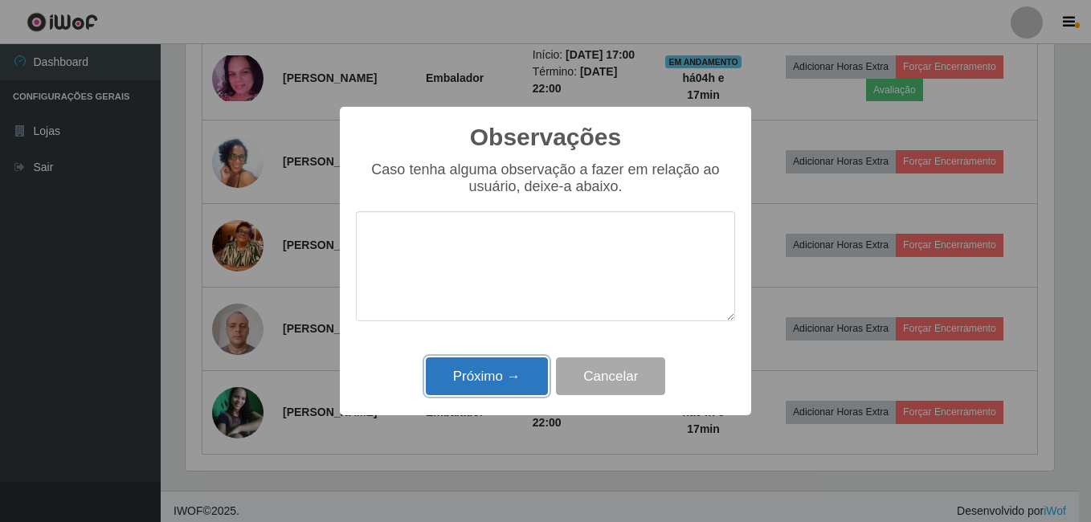
click at [501, 384] on button "Próximo →" at bounding box center [487, 377] width 122 height 38
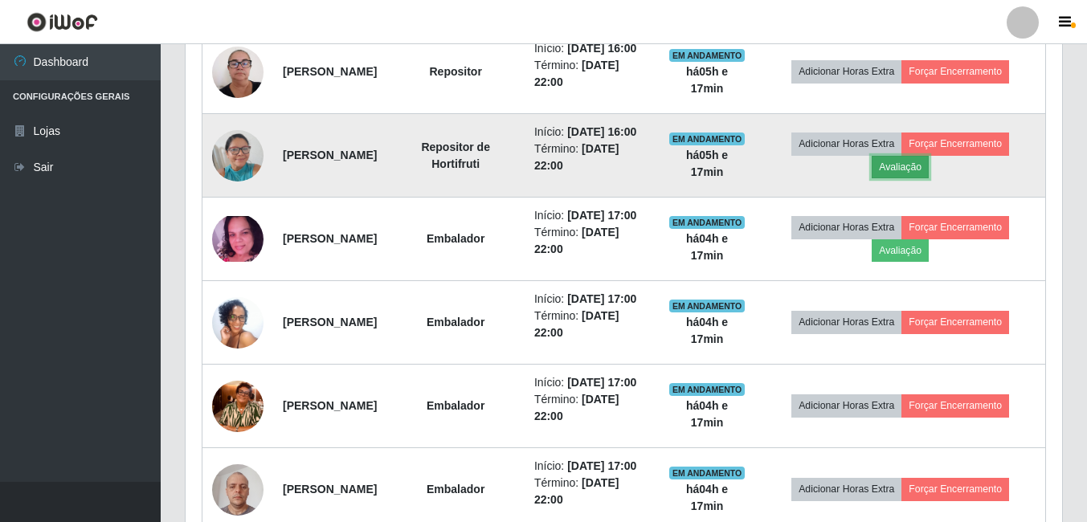
click at [907, 178] on button "Avaliação" at bounding box center [900, 167] width 57 height 22
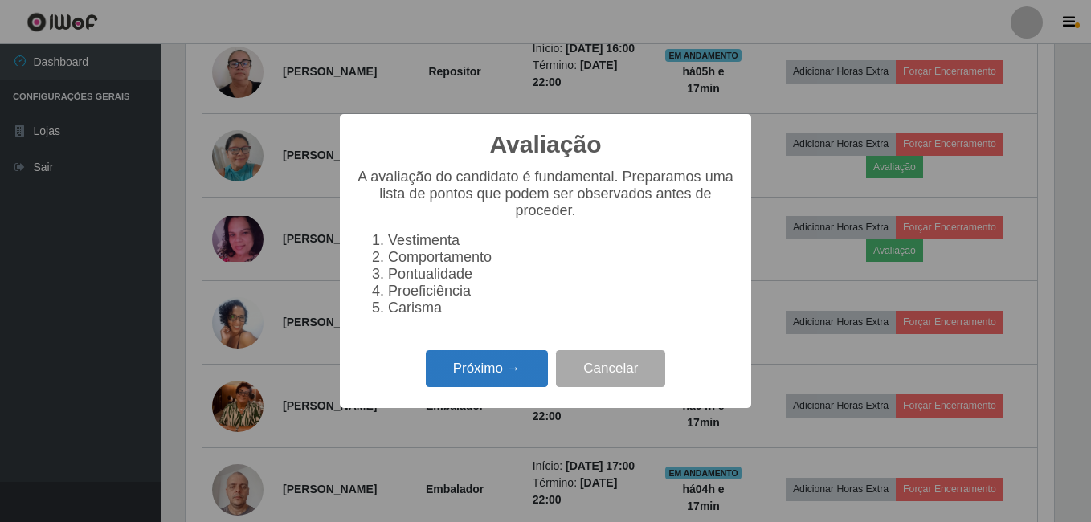
click at [513, 382] on button "Próximo →" at bounding box center [487, 369] width 122 height 38
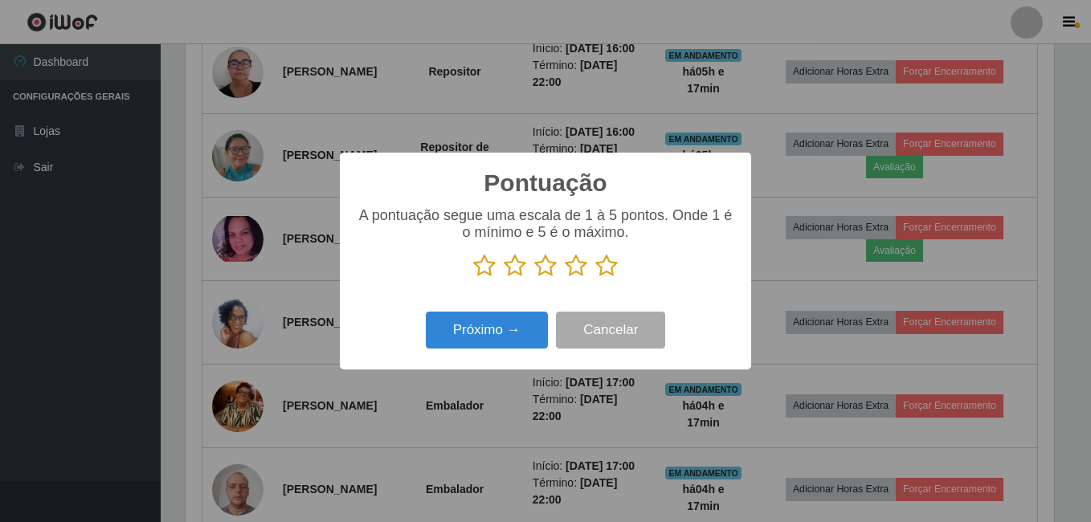
click at [608, 268] on icon at bounding box center [606, 266] width 22 height 24
click at [595, 278] on input "radio" at bounding box center [595, 278] width 0 height 0
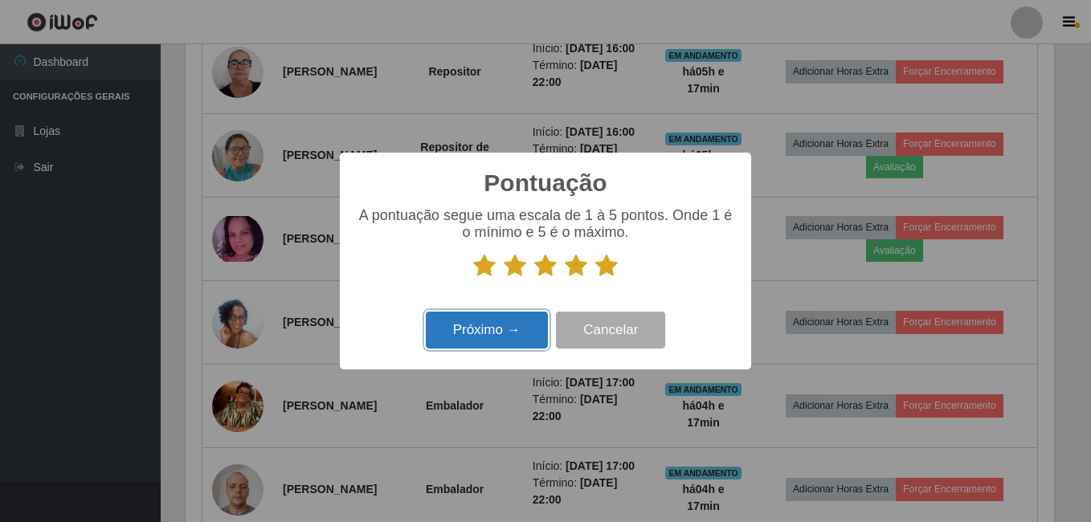
click at [518, 331] on button "Próximo →" at bounding box center [487, 331] width 122 height 38
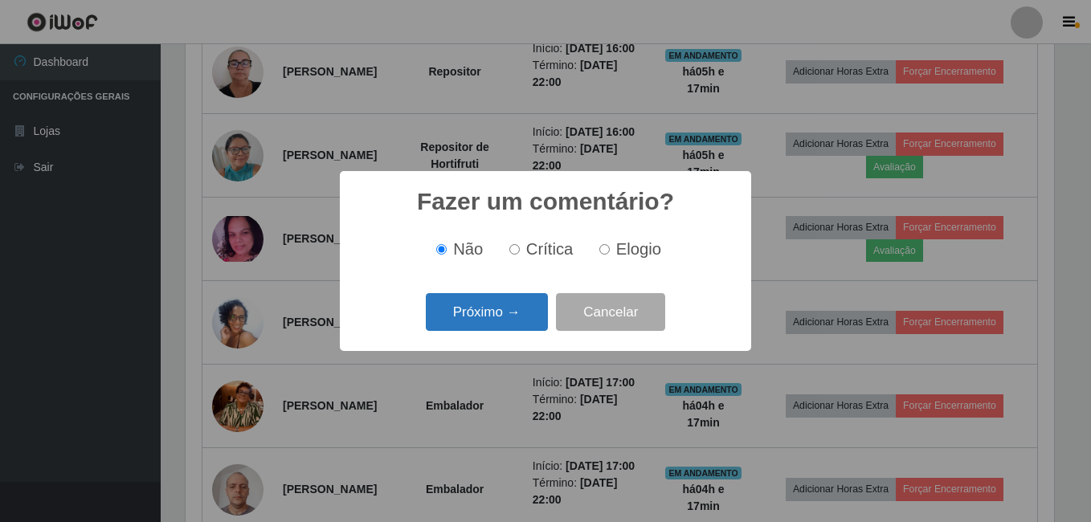
click at [514, 317] on button "Próximo →" at bounding box center [487, 312] width 122 height 38
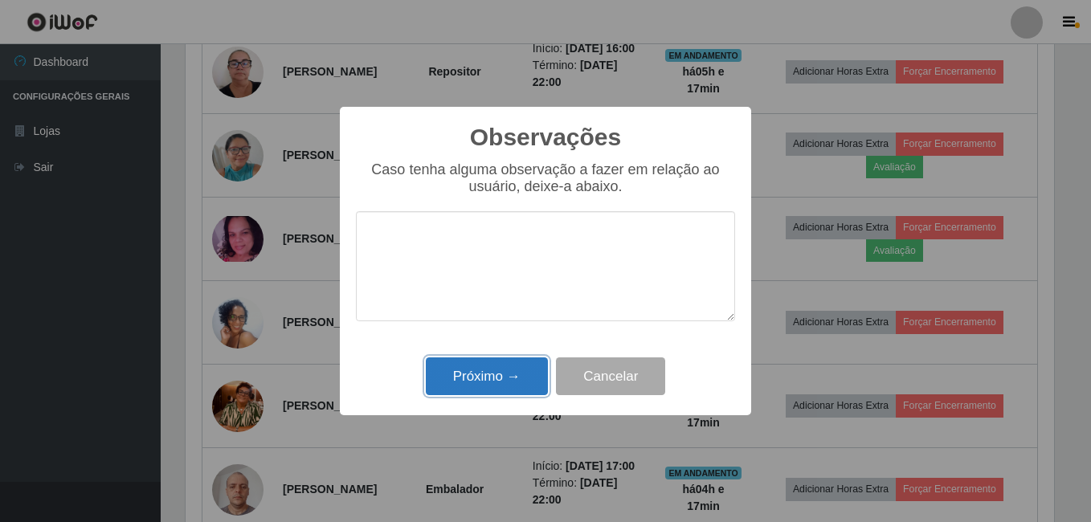
click at [491, 370] on button "Próximo →" at bounding box center [487, 377] width 122 height 38
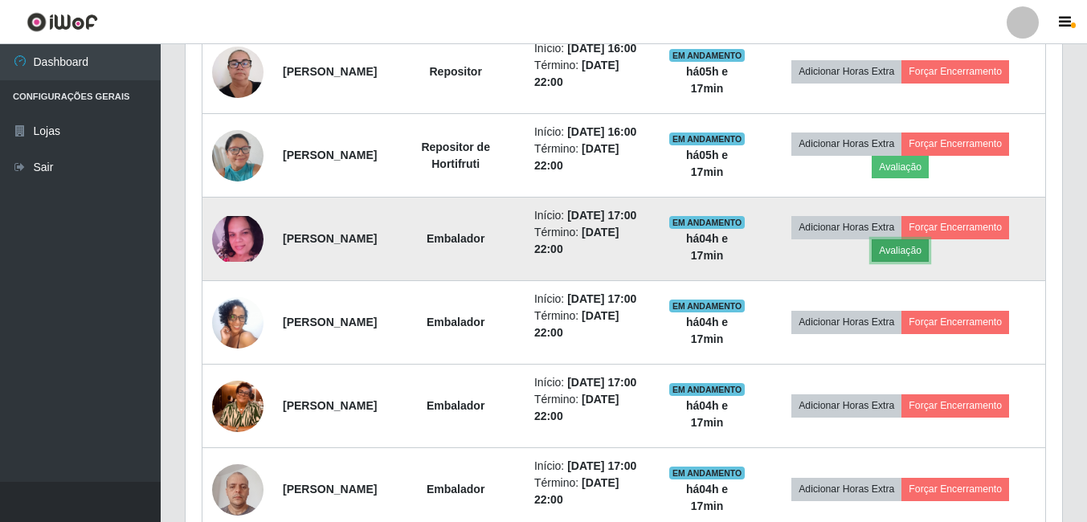
click at [909, 262] on button "Avaliação" at bounding box center [900, 250] width 57 height 22
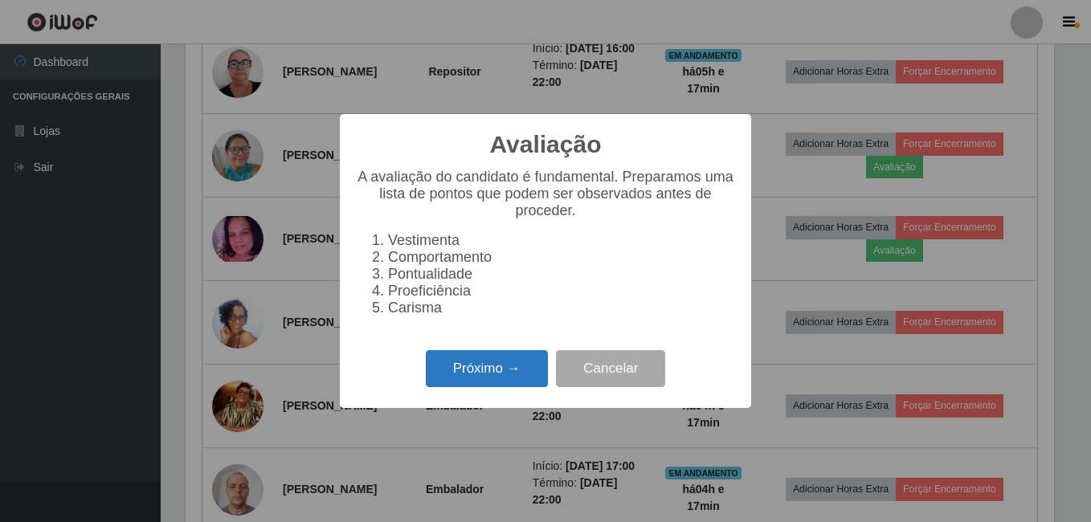
click at [491, 380] on button "Próximo →" at bounding box center [487, 369] width 122 height 38
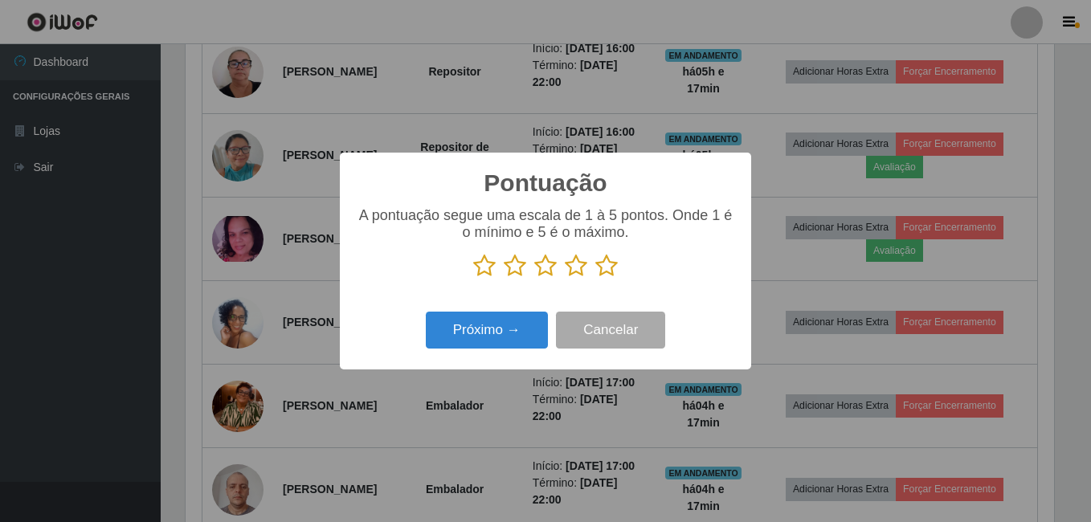
click at [611, 268] on icon at bounding box center [606, 266] width 22 height 24
click at [595, 278] on input "radio" at bounding box center [595, 278] width 0 height 0
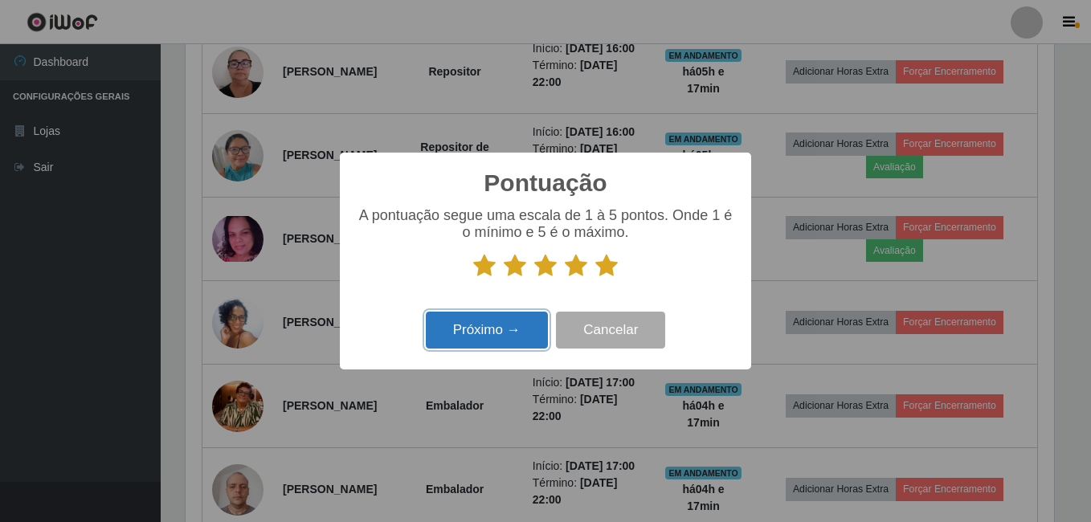
click at [517, 330] on button "Próximo →" at bounding box center [487, 331] width 122 height 38
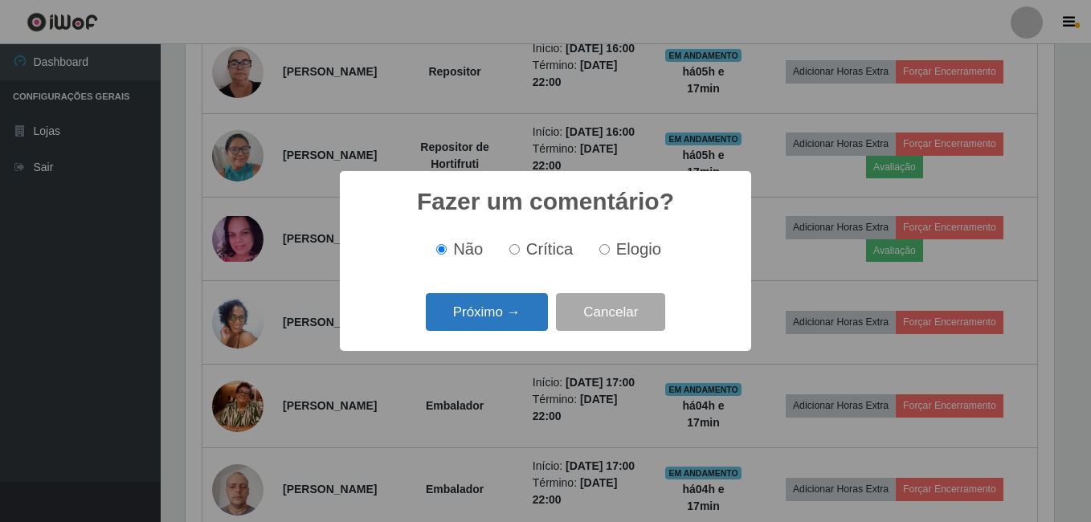
click at [517, 319] on button "Próximo →" at bounding box center [487, 312] width 122 height 38
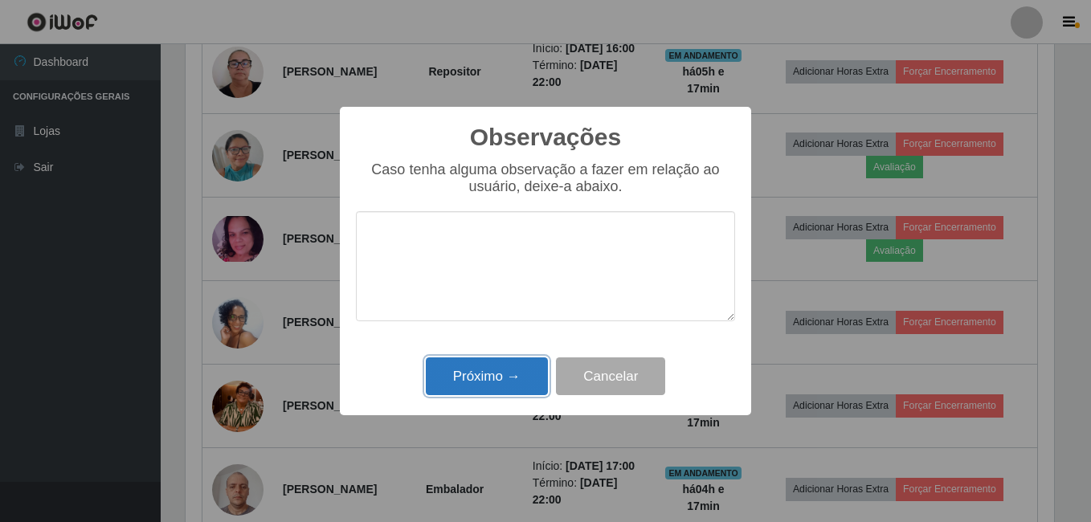
click at [502, 373] on button "Próximo →" at bounding box center [487, 377] width 122 height 38
